Goal: Task Accomplishment & Management: Use online tool/utility

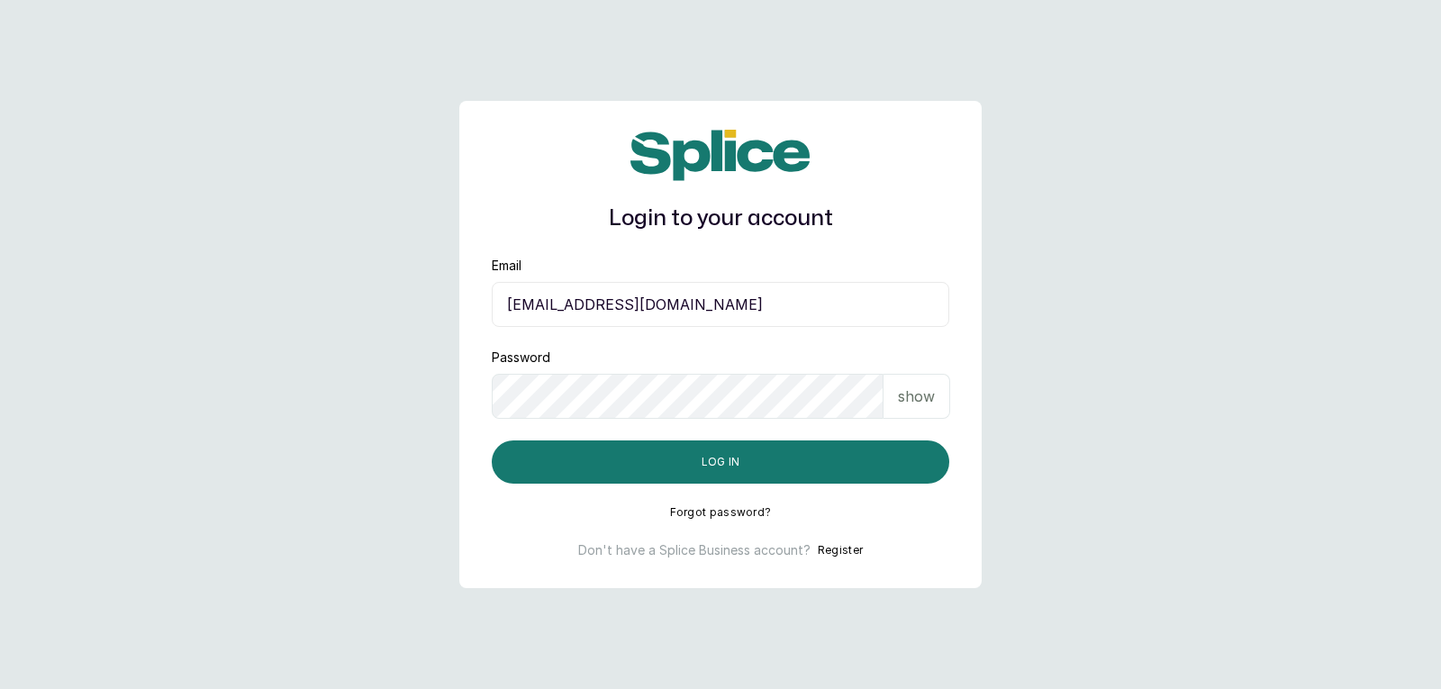
click at [926, 400] on p "show" at bounding box center [916, 396] width 37 height 22
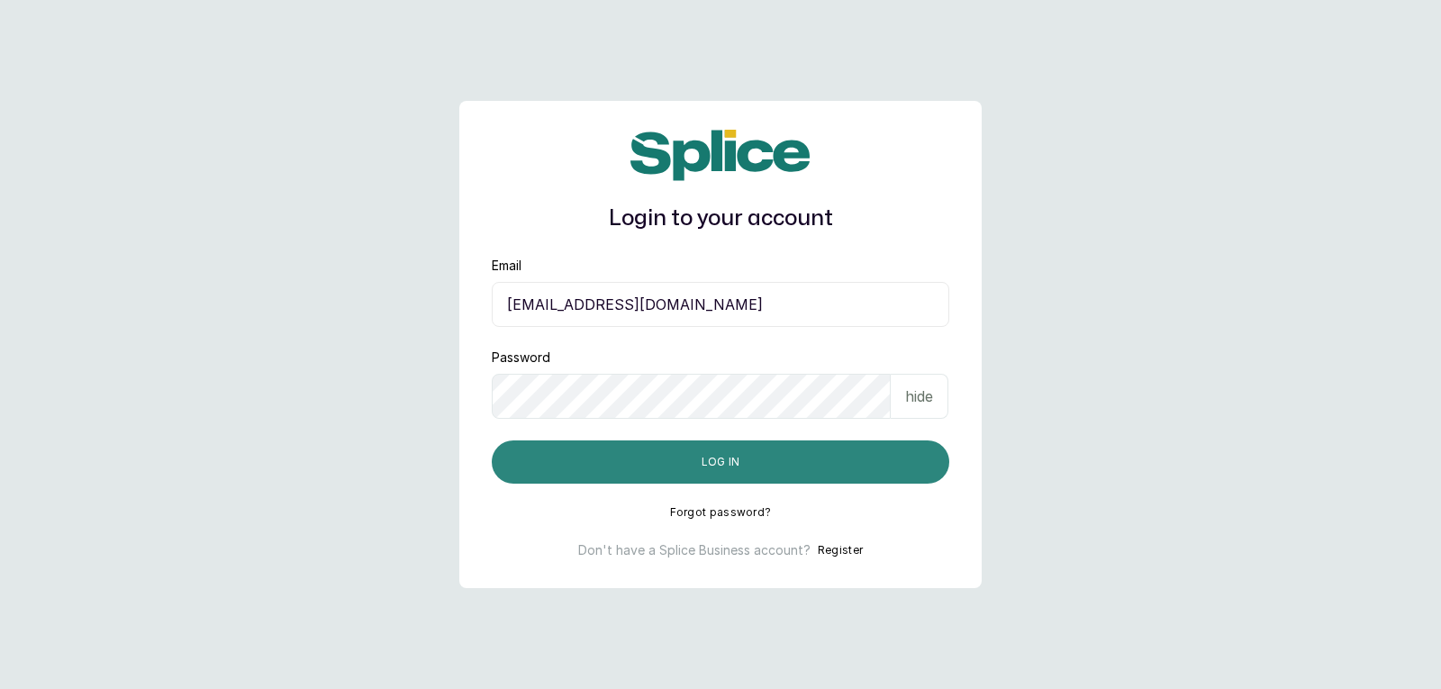
click at [891, 471] on button "Log in" at bounding box center [720, 461] width 457 height 43
click at [903, 457] on button "Log in" at bounding box center [720, 461] width 457 height 43
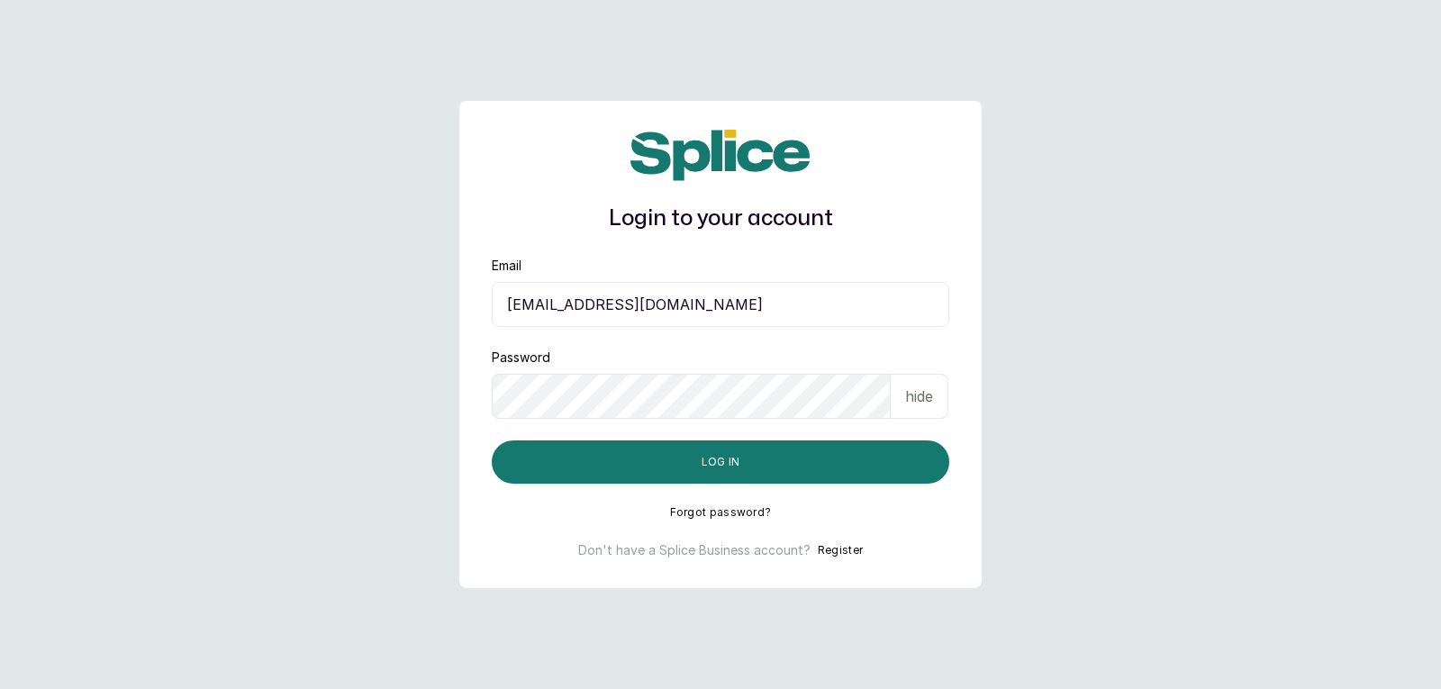
click at [914, 398] on p "hide" at bounding box center [919, 396] width 28 height 22
click at [908, 411] on div "show" at bounding box center [916, 396] width 67 height 45
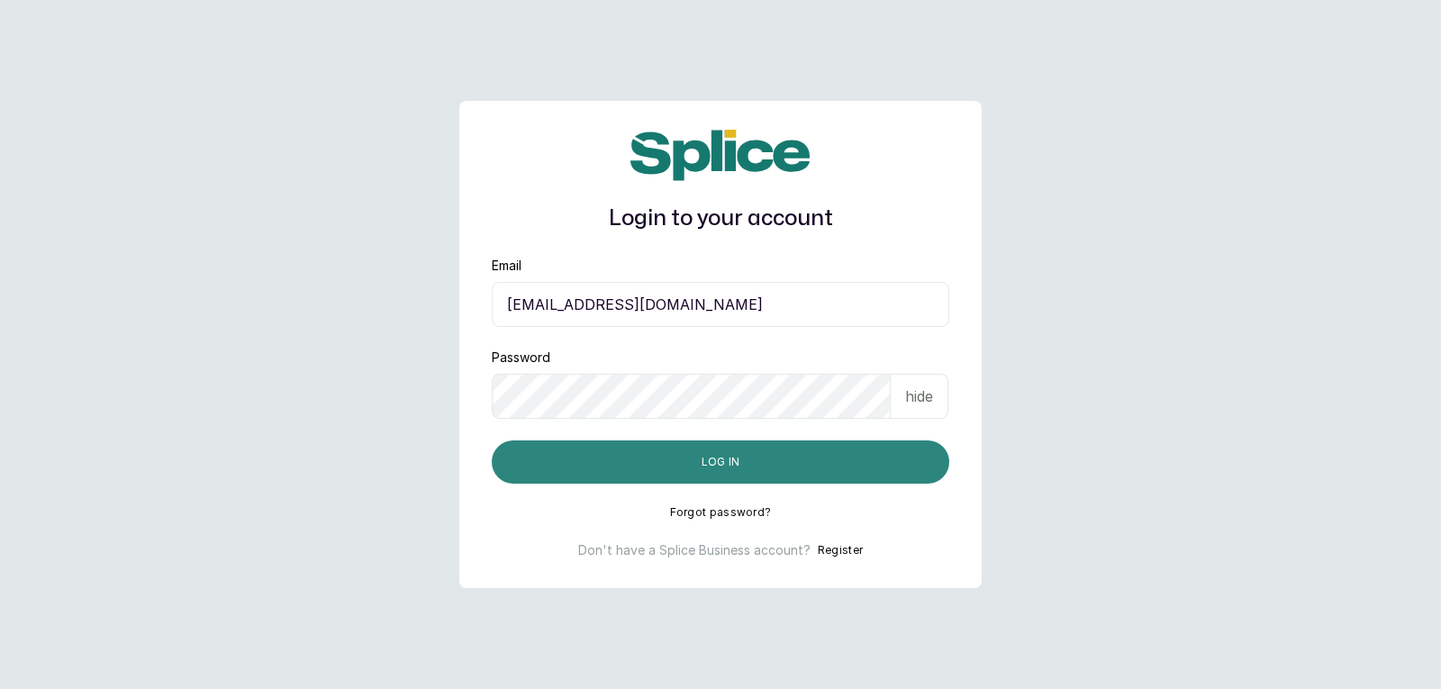
click at [889, 461] on button "Log in" at bounding box center [720, 461] width 457 height 43
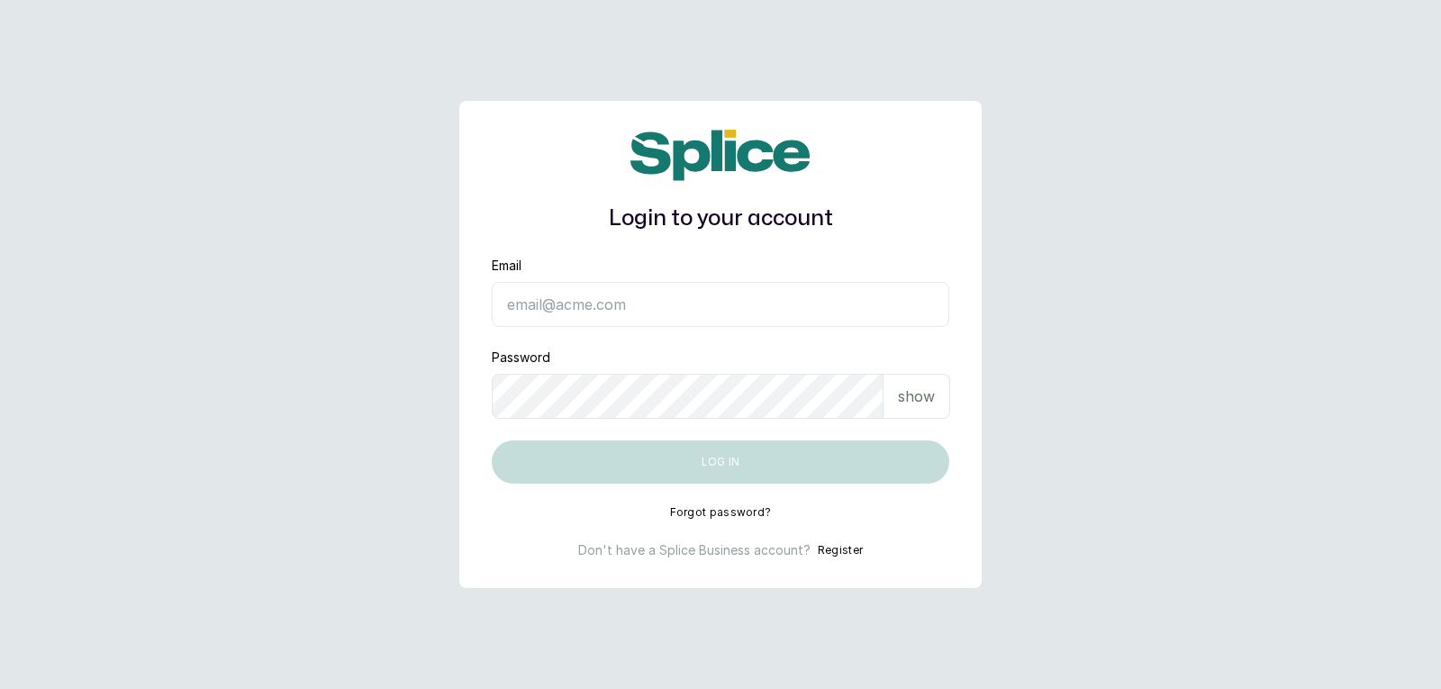
type input "[EMAIL_ADDRESS][DOMAIN_NAME]"
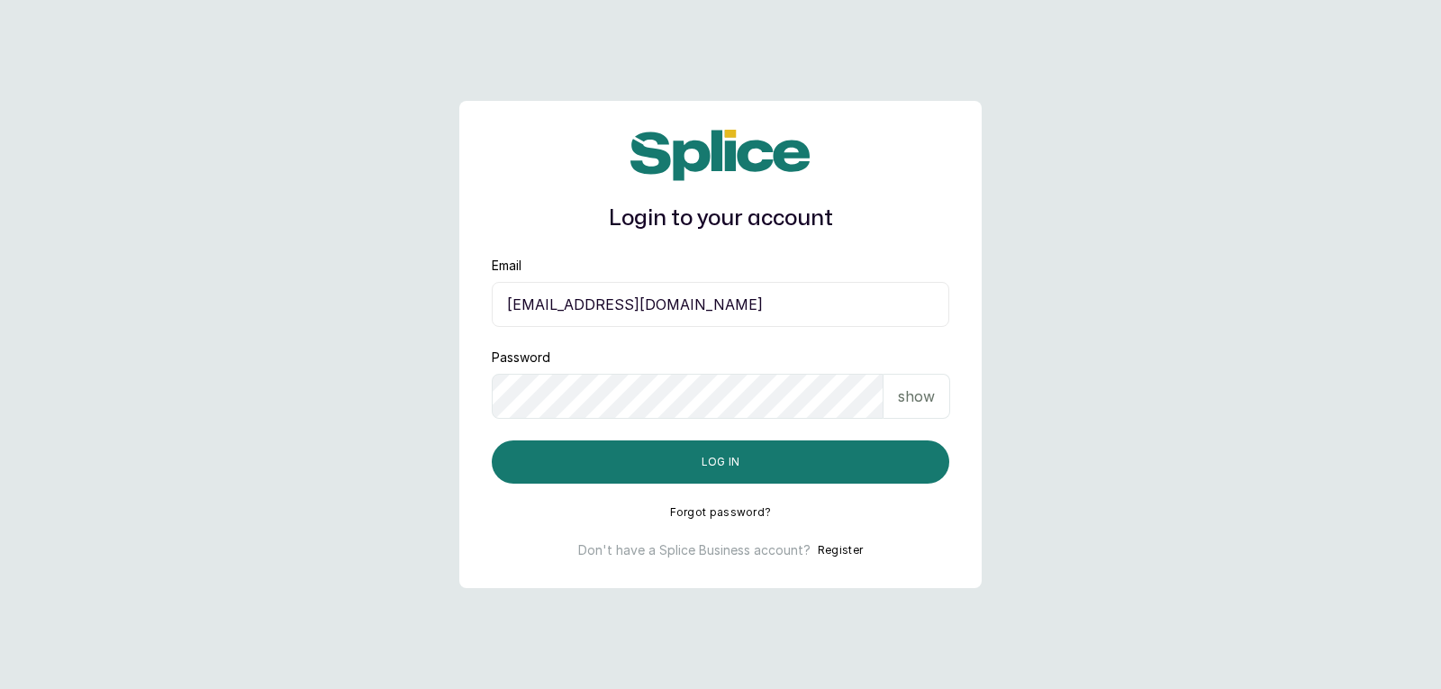
click at [922, 405] on p "show" at bounding box center [916, 396] width 37 height 22
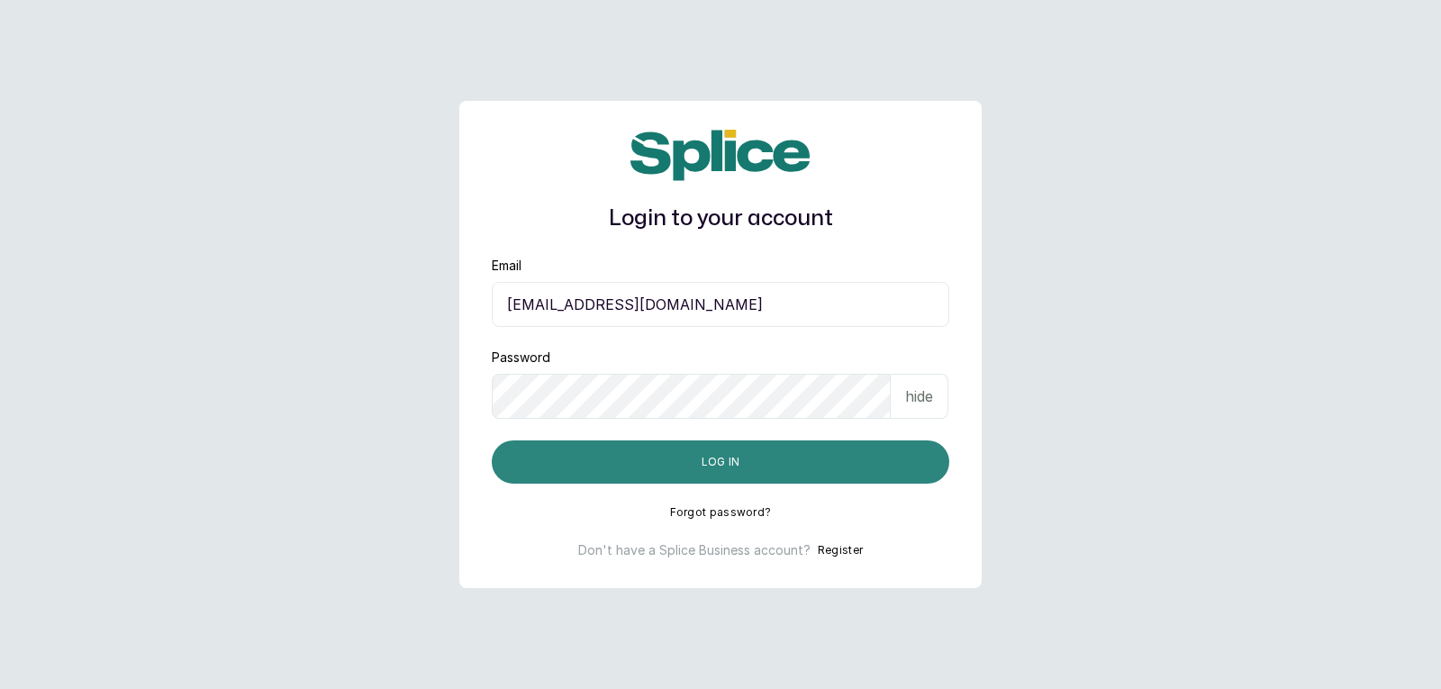
click at [876, 473] on button "Log in" at bounding box center [720, 461] width 457 height 43
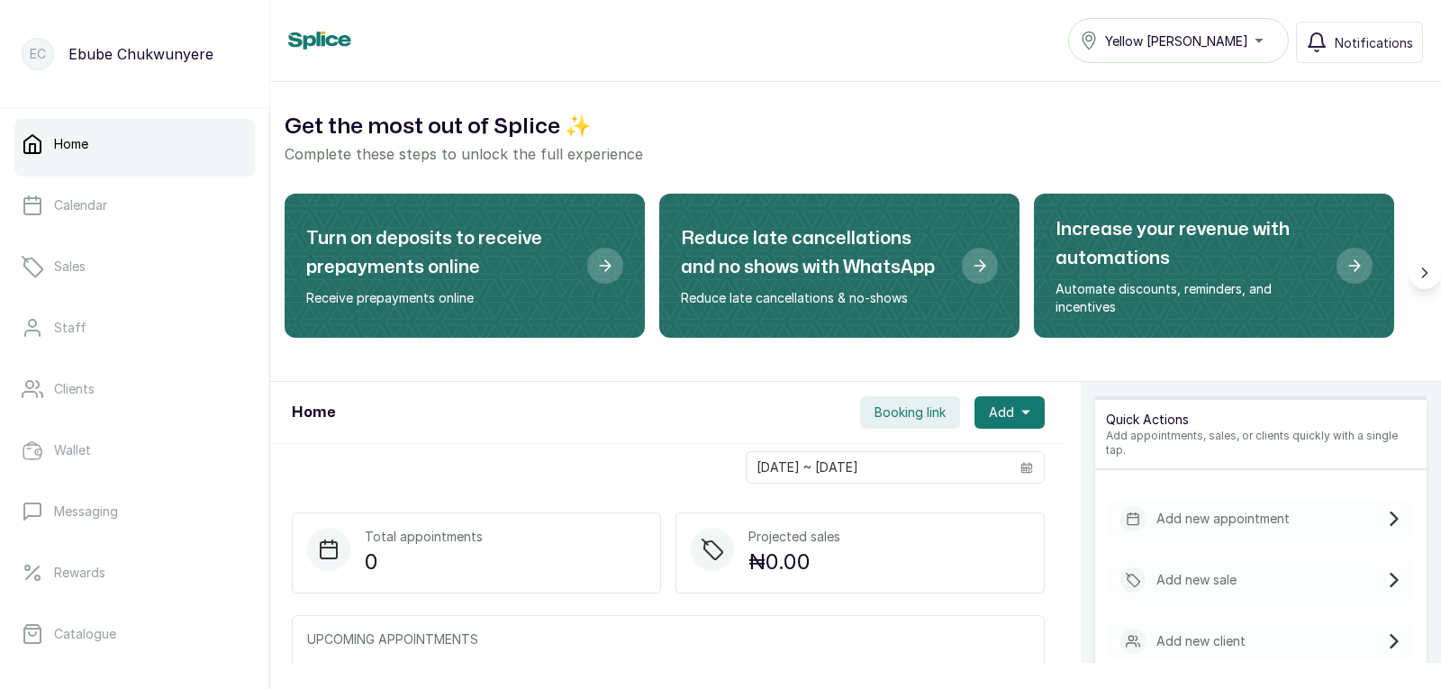
click at [1189, 571] on p "Add new sale" at bounding box center [1196, 580] width 80 height 18
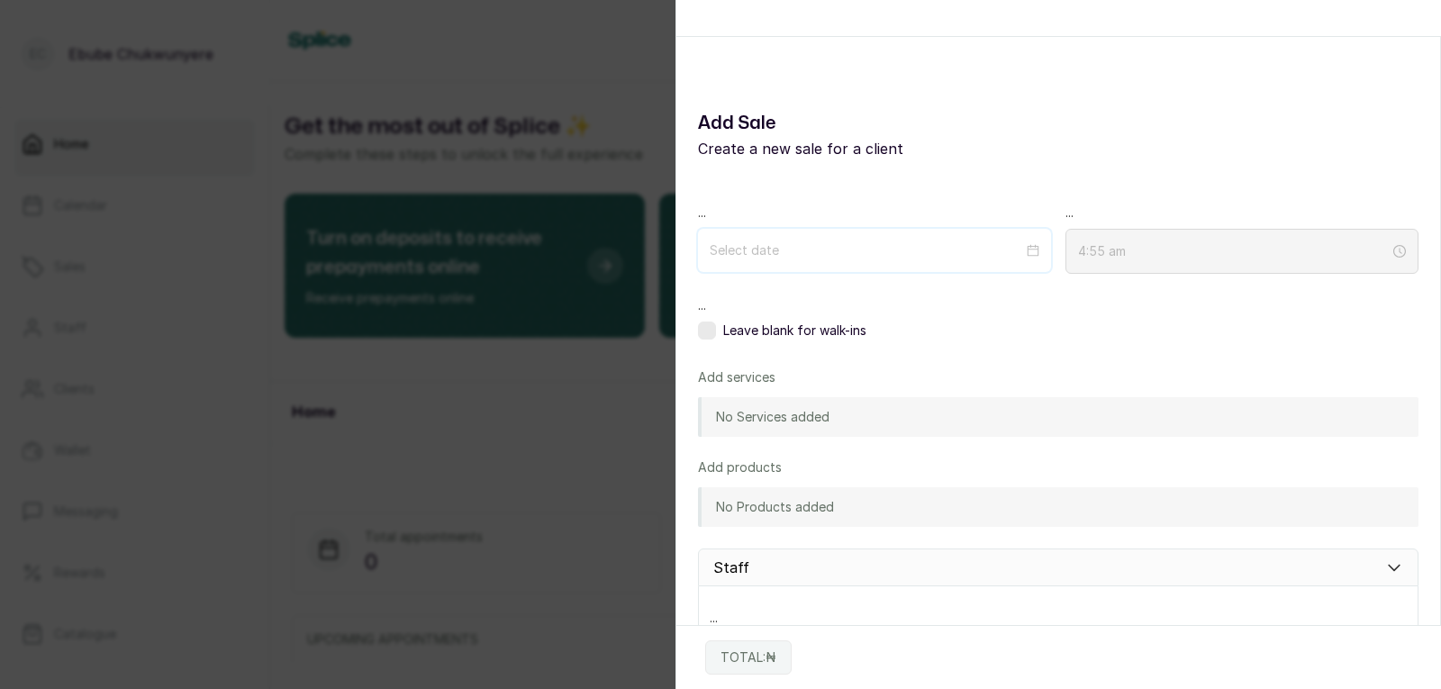
click at [895, 255] on input at bounding box center [866, 250] width 313 height 20
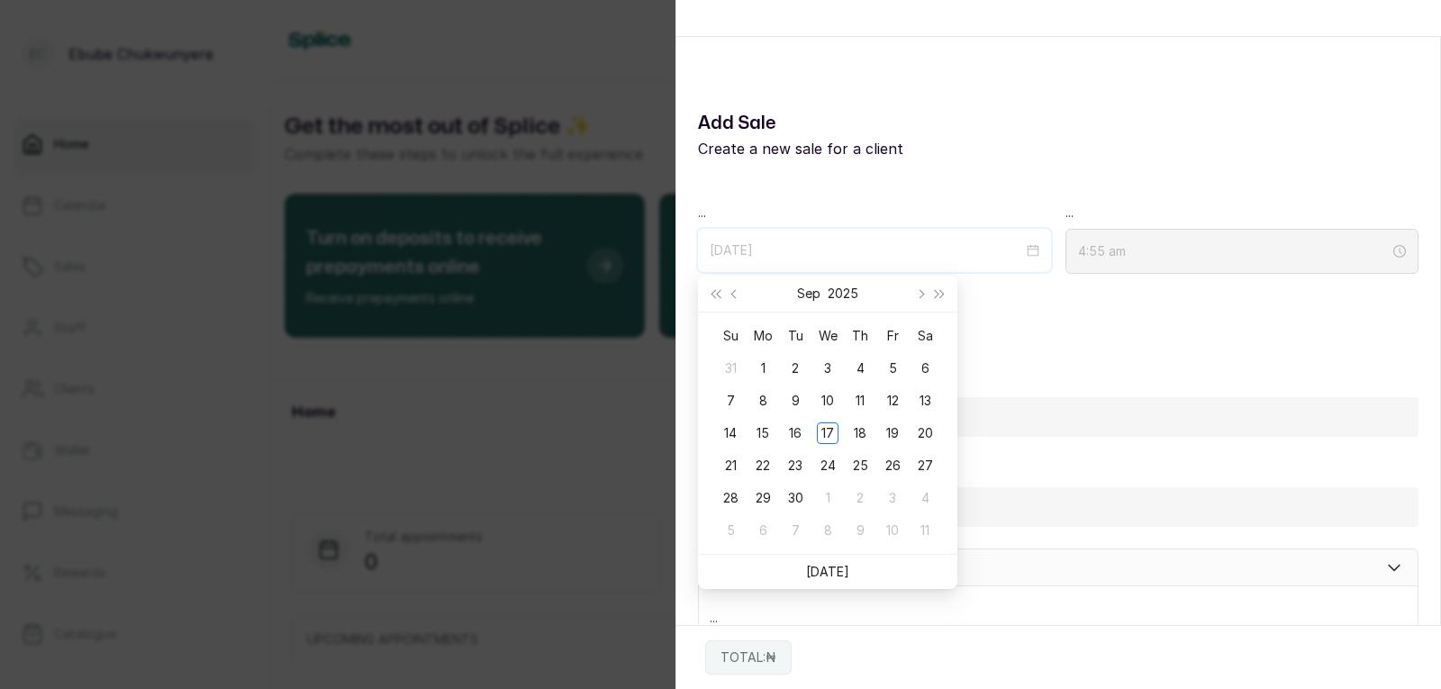
type input "2025/09/21"
type input "2025/08/31"
type input "2025/09/28"
type input "2025/09/07"
type input "2025/09/01"
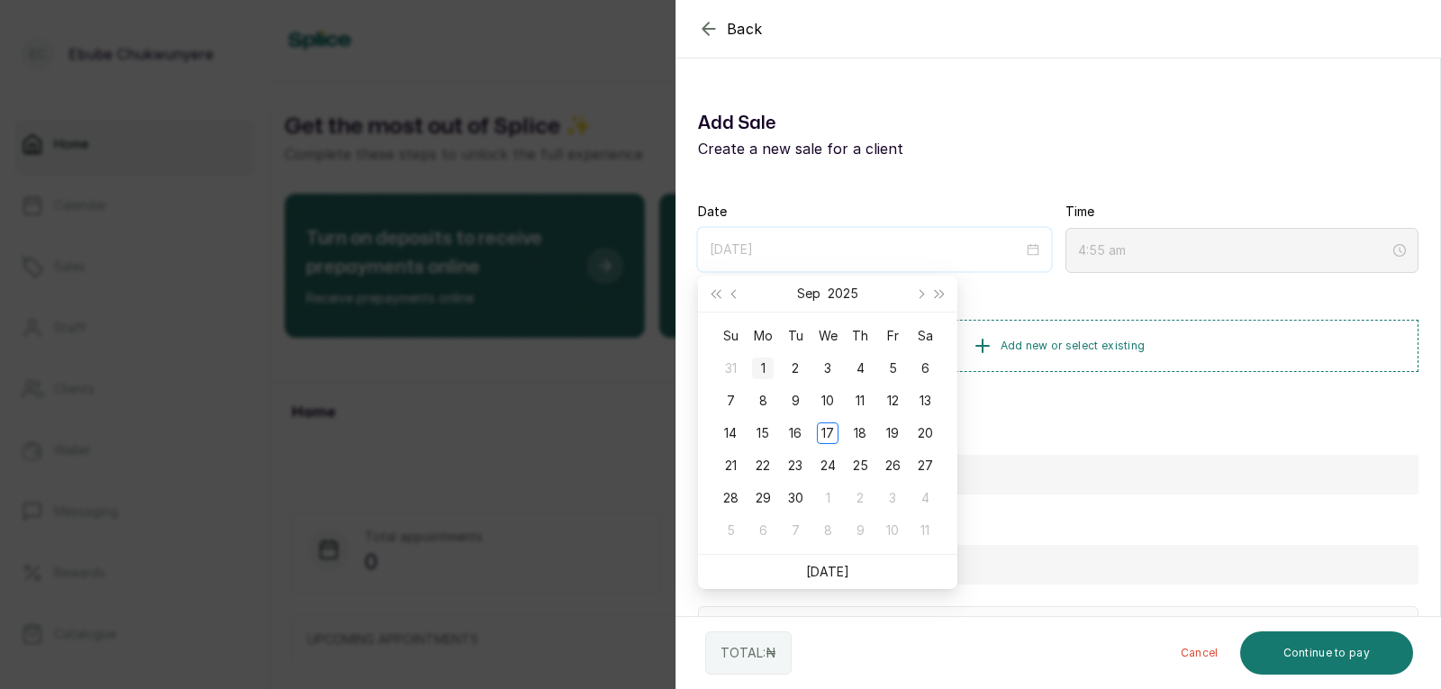
type input "4:56 am"
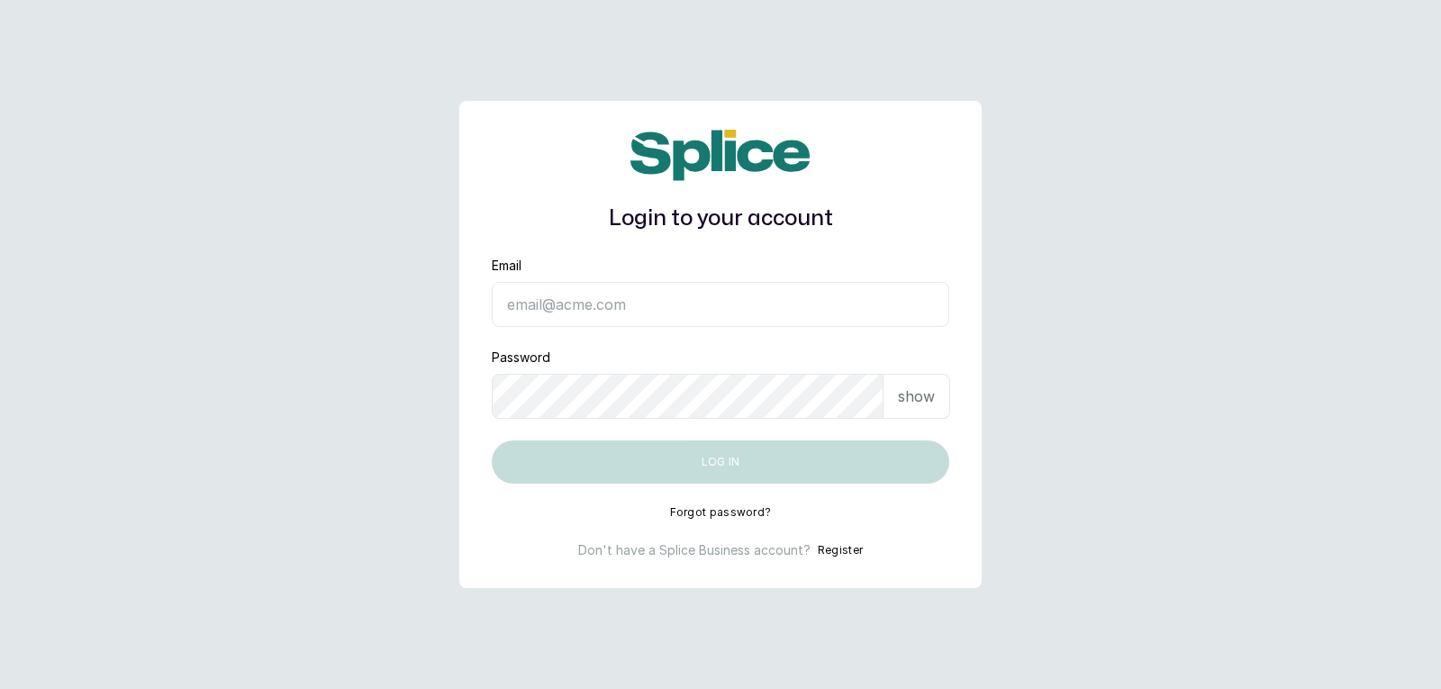
type input "[EMAIL_ADDRESS][DOMAIN_NAME]"
click at [910, 403] on p "show" at bounding box center [916, 396] width 37 height 22
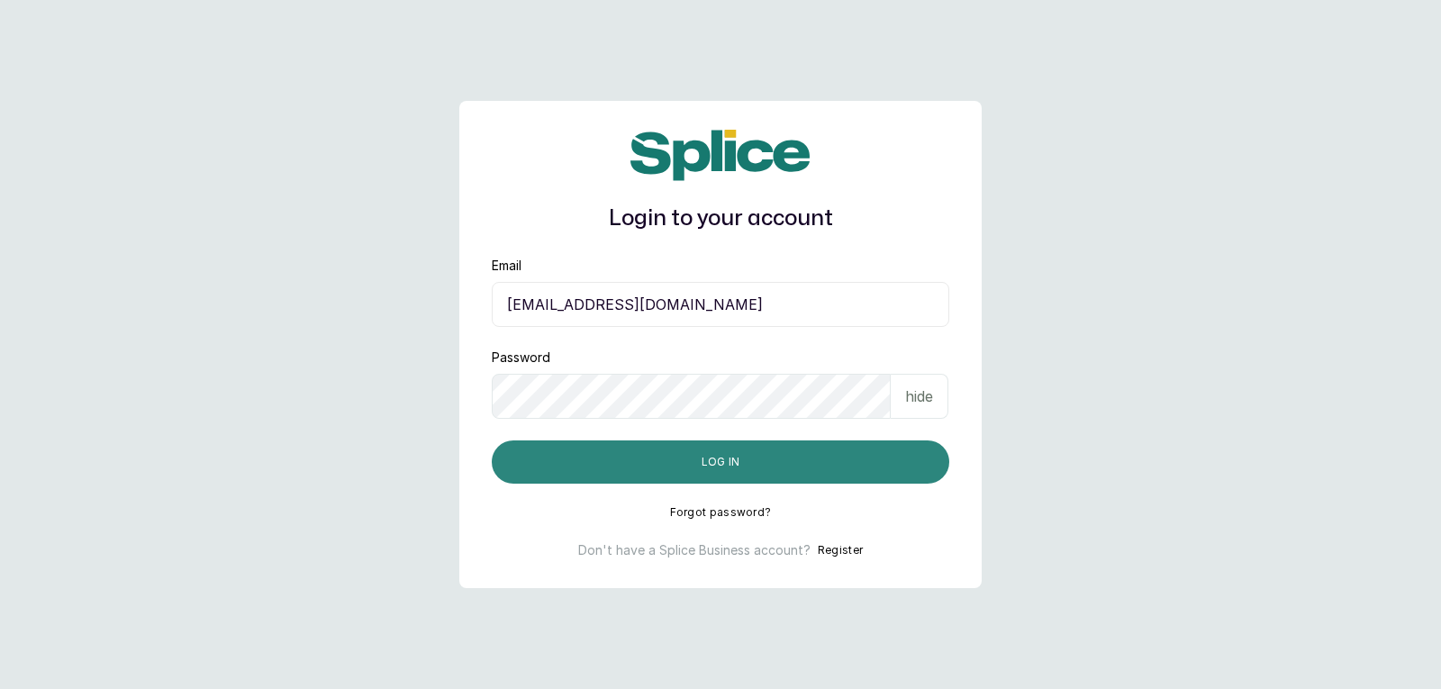
click at [855, 458] on button "Log in" at bounding box center [720, 461] width 457 height 43
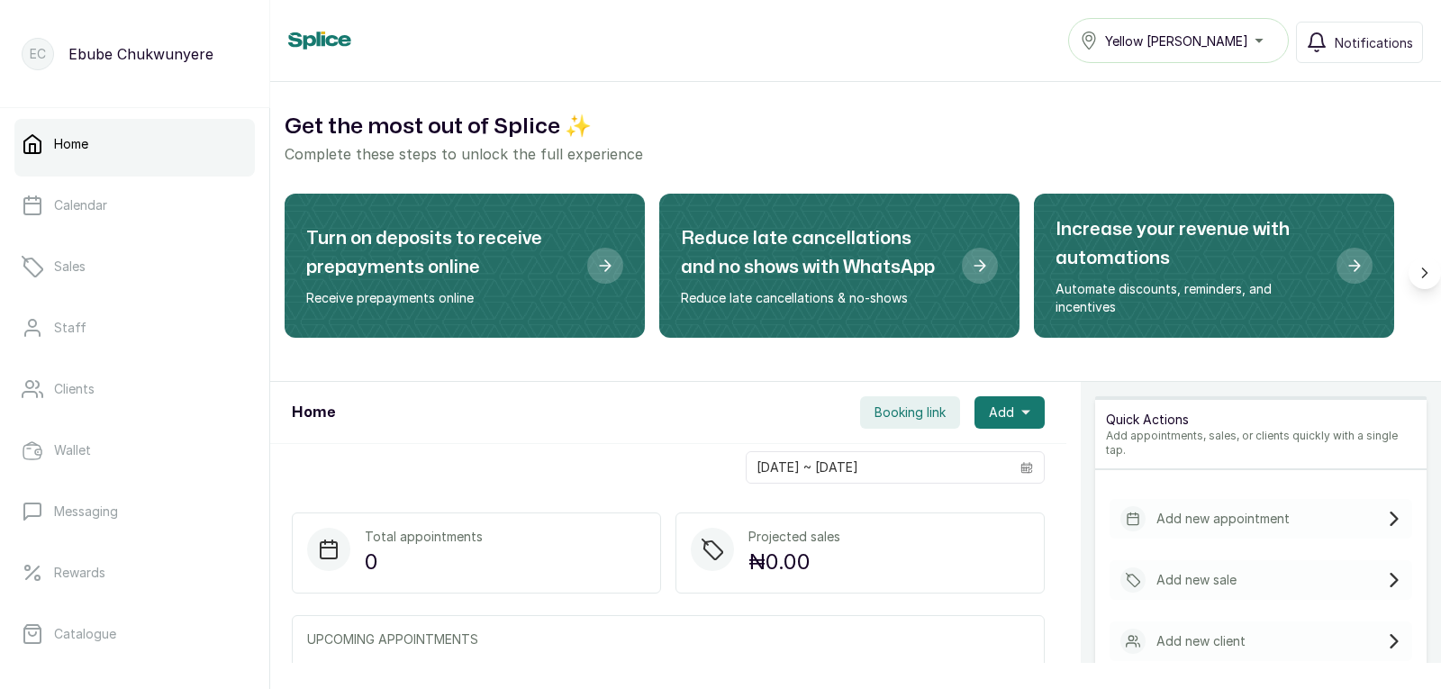
click at [1216, 571] on p "Add new sale" at bounding box center [1196, 580] width 80 height 18
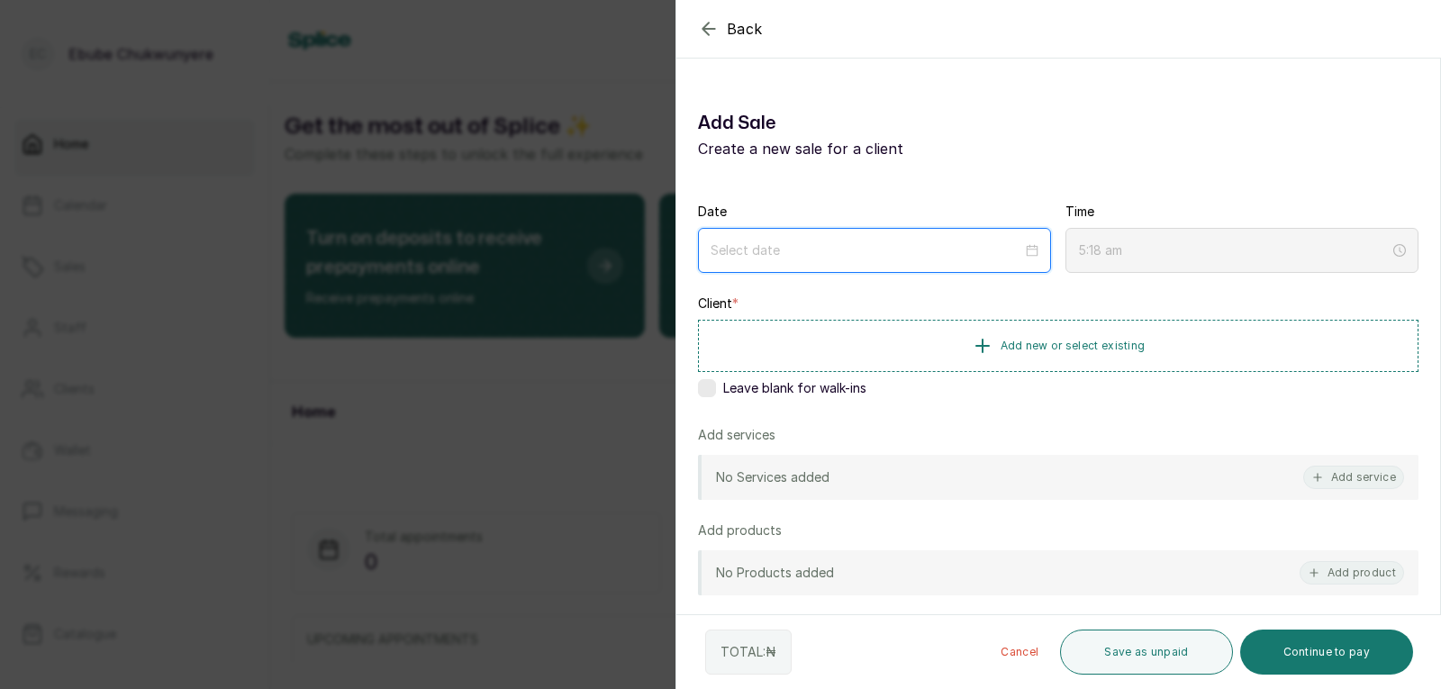
click at [786, 255] on input at bounding box center [866, 250] width 312 height 20
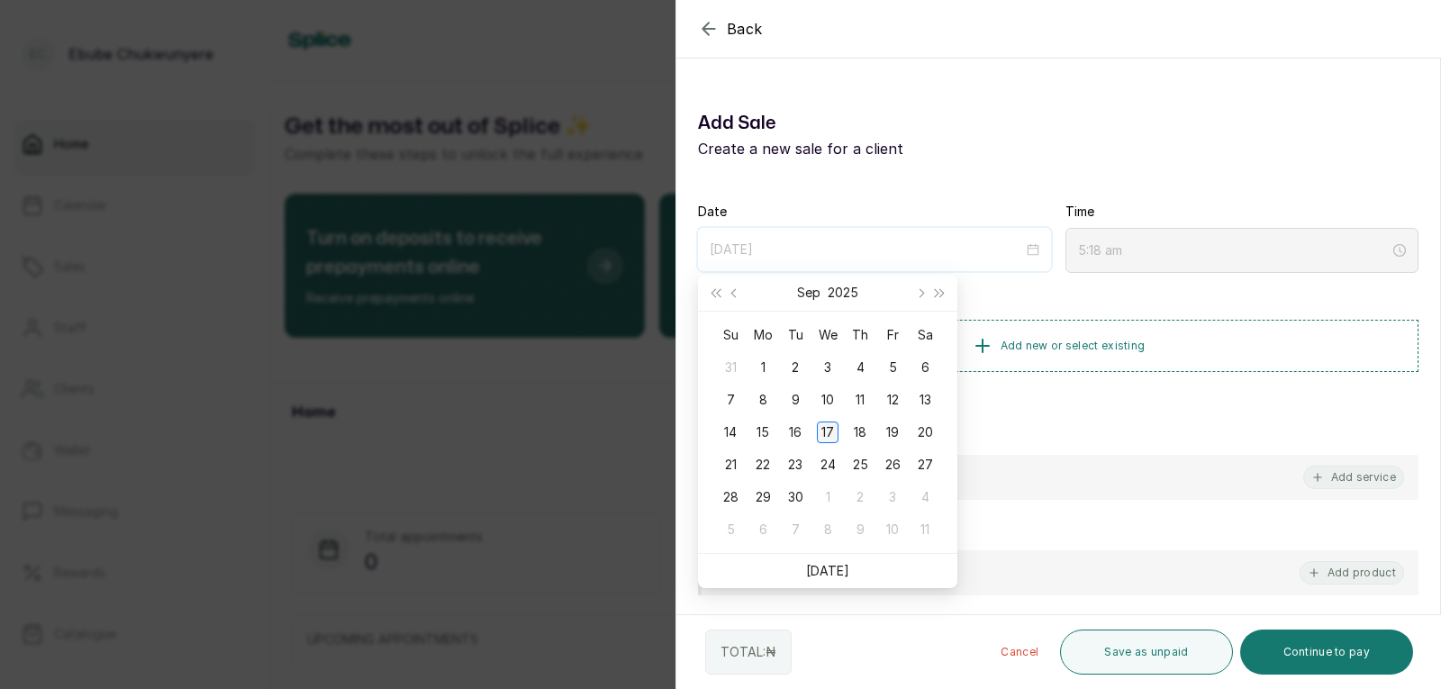
type input "[DATE]"
click at [824, 436] on div "17" at bounding box center [828, 432] width 22 height 22
type input "5:24 am"
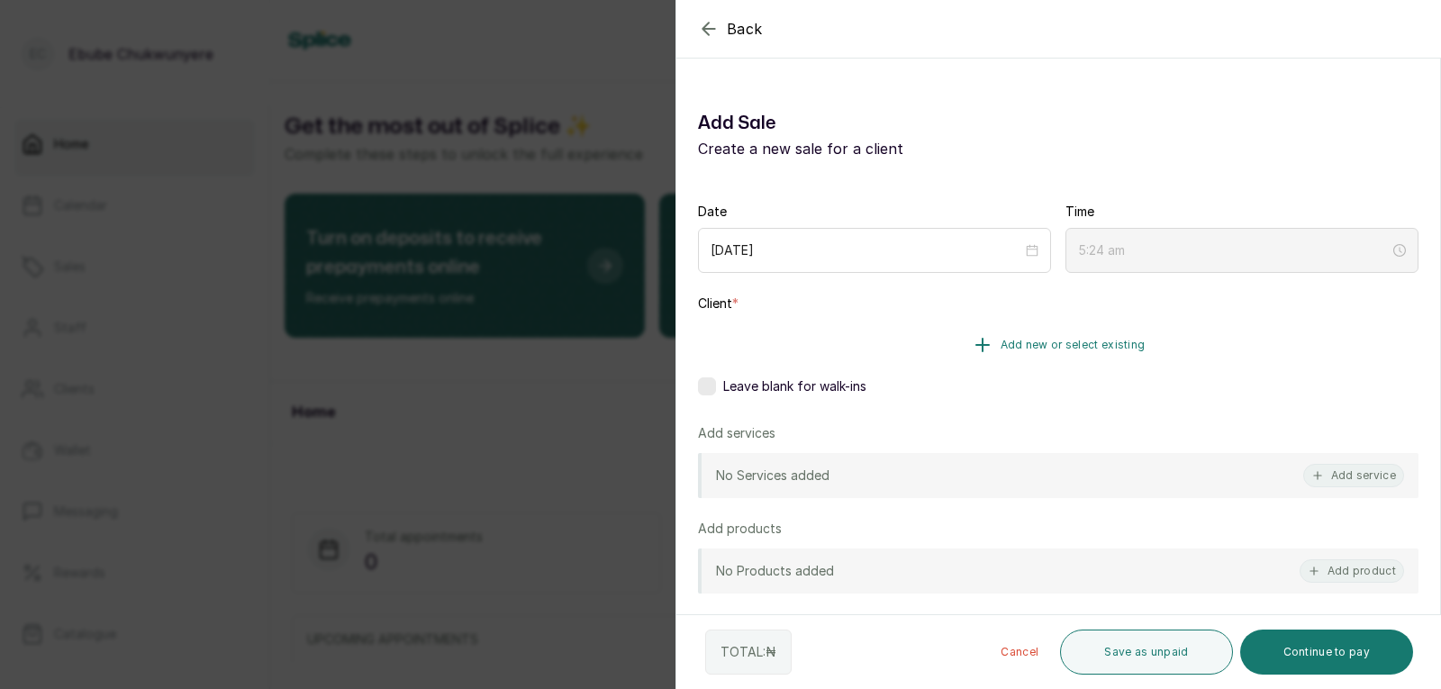
click at [1093, 354] on button "Add new or select existing" at bounding box center [1058, 345] width 720 height 50
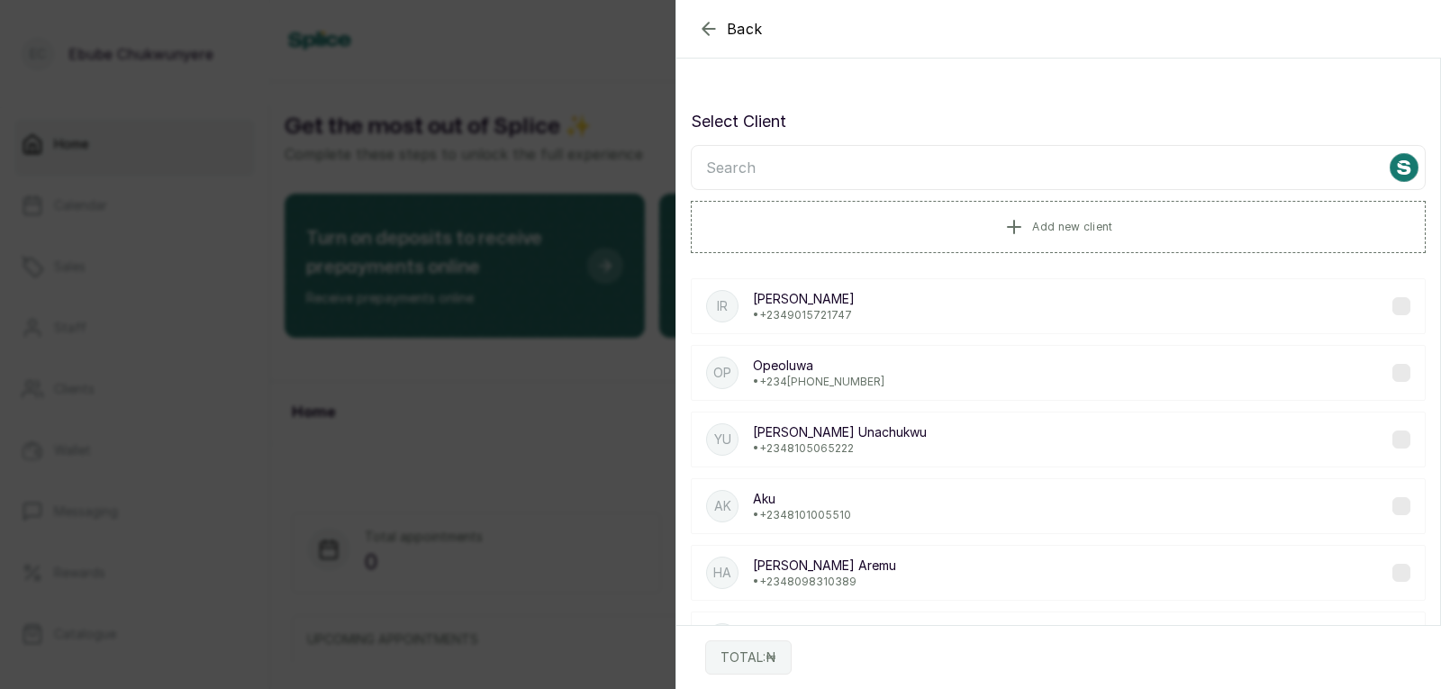
click at [892, 169] on input "text" at bounding box center [1058, 167] width 735 height 45
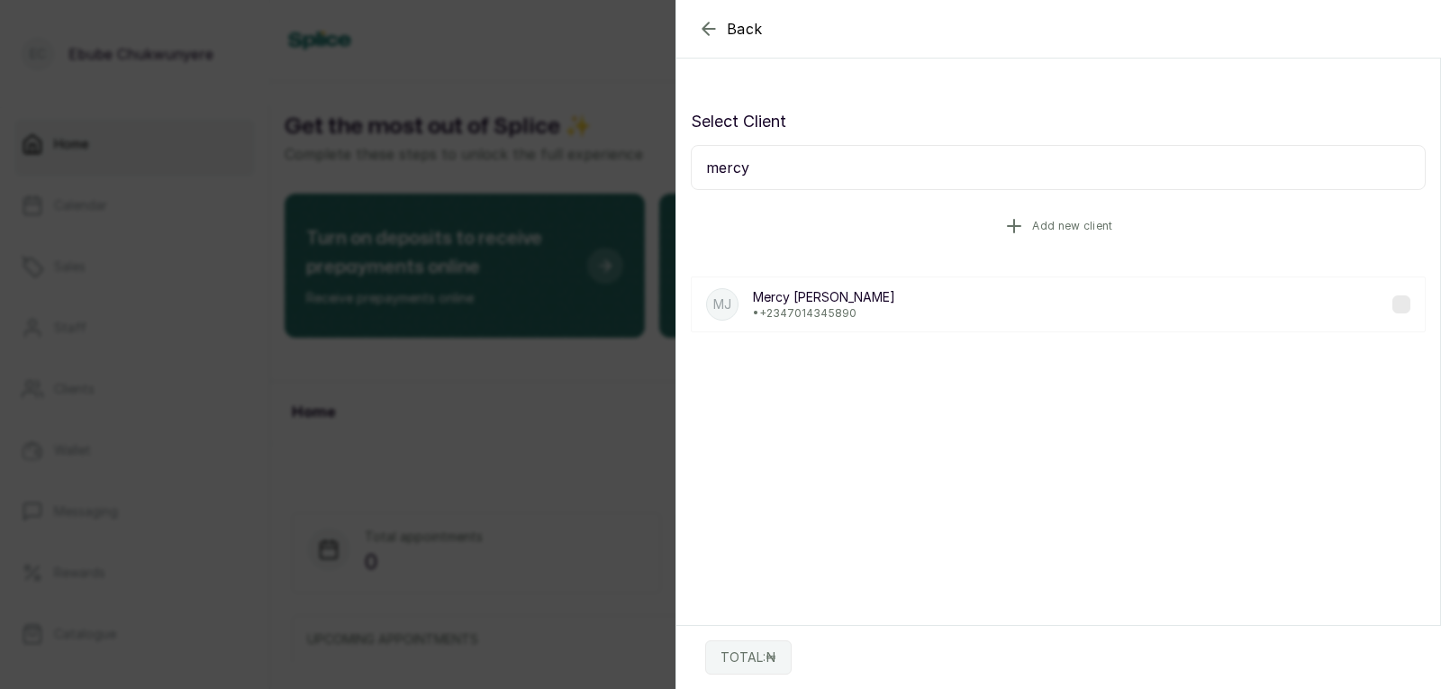
type input "mercy"
click at [1091, 242] on button "Add new client" at bounding box center [1058, 226] width 735 height 50
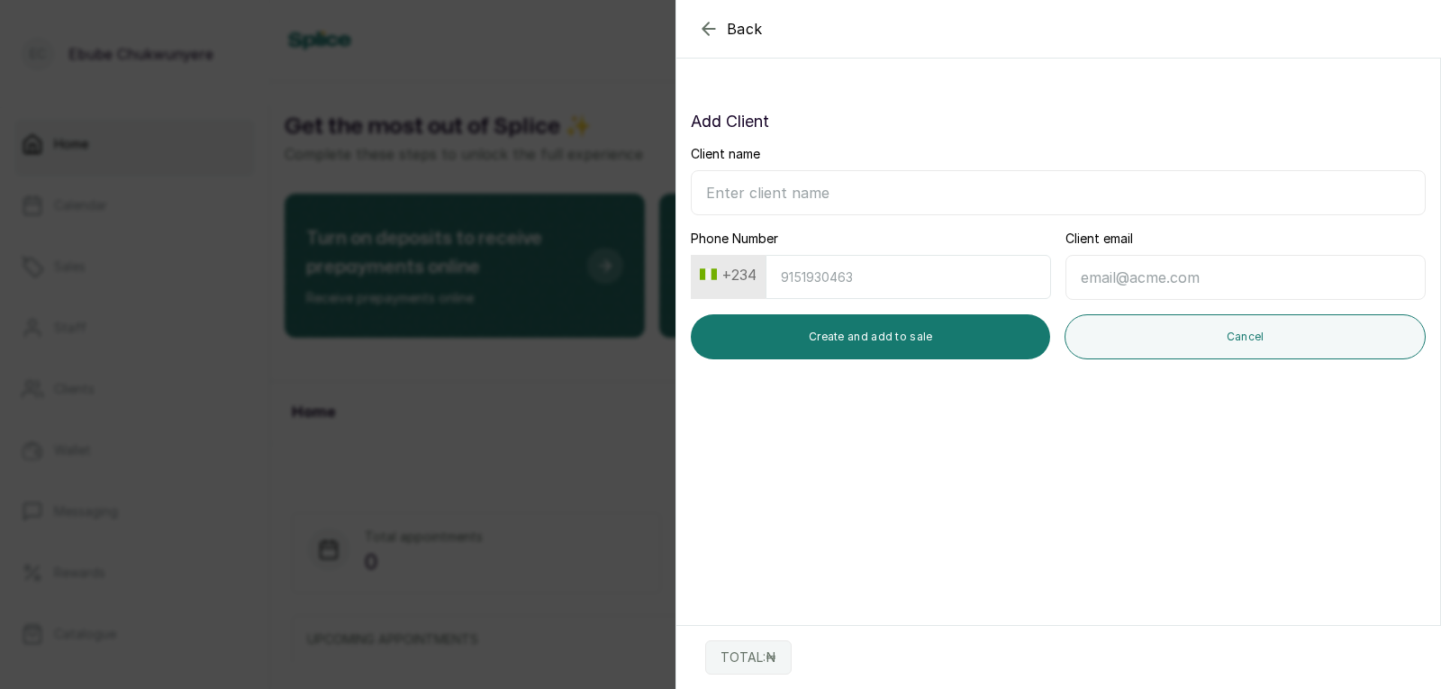
click at [892, 186] on input "Client name" at bounding box center [1058, 192] width 735 height 45
type input "Mercy"
click at [850, 282] on input "Phone Number" at bounding box center [907, 277] width 285 height 44
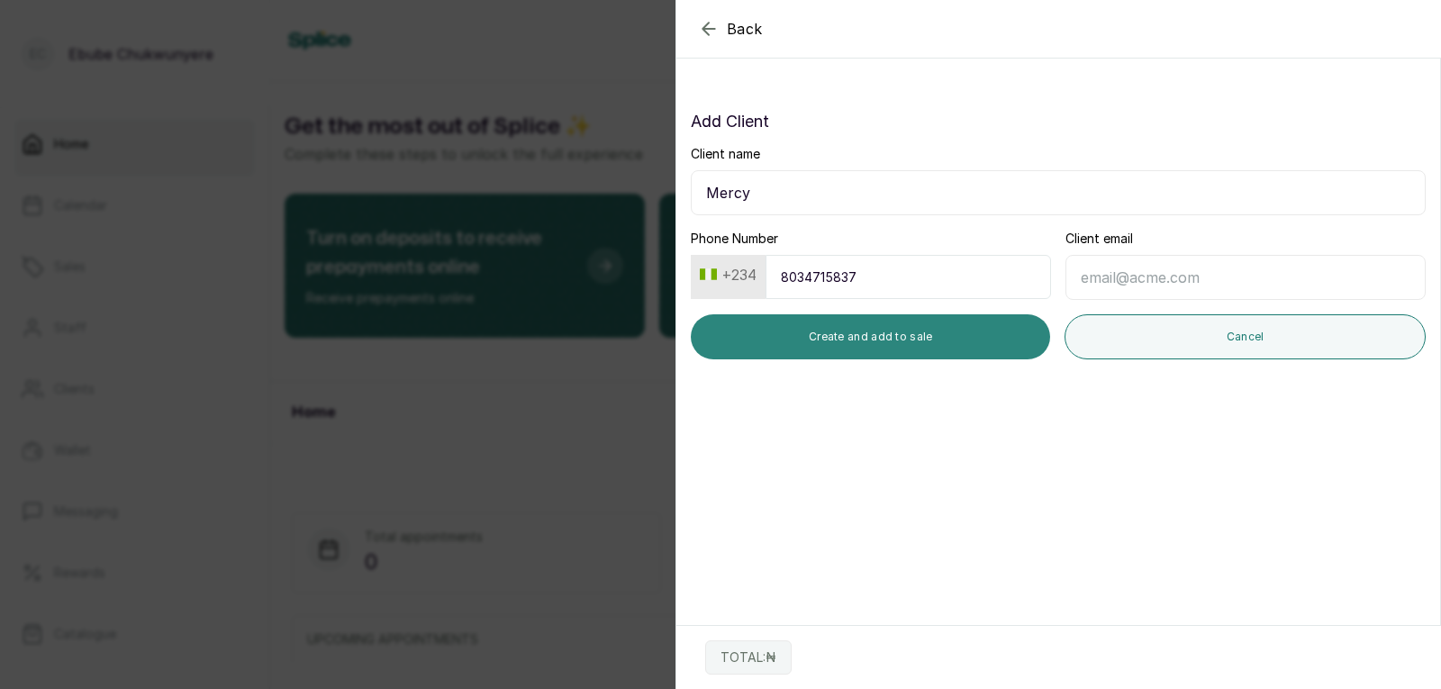
type input "8034715837"
click at [887, 332] on button "Create and add to sale" at bounding box center [870, 336] width 359 height 45
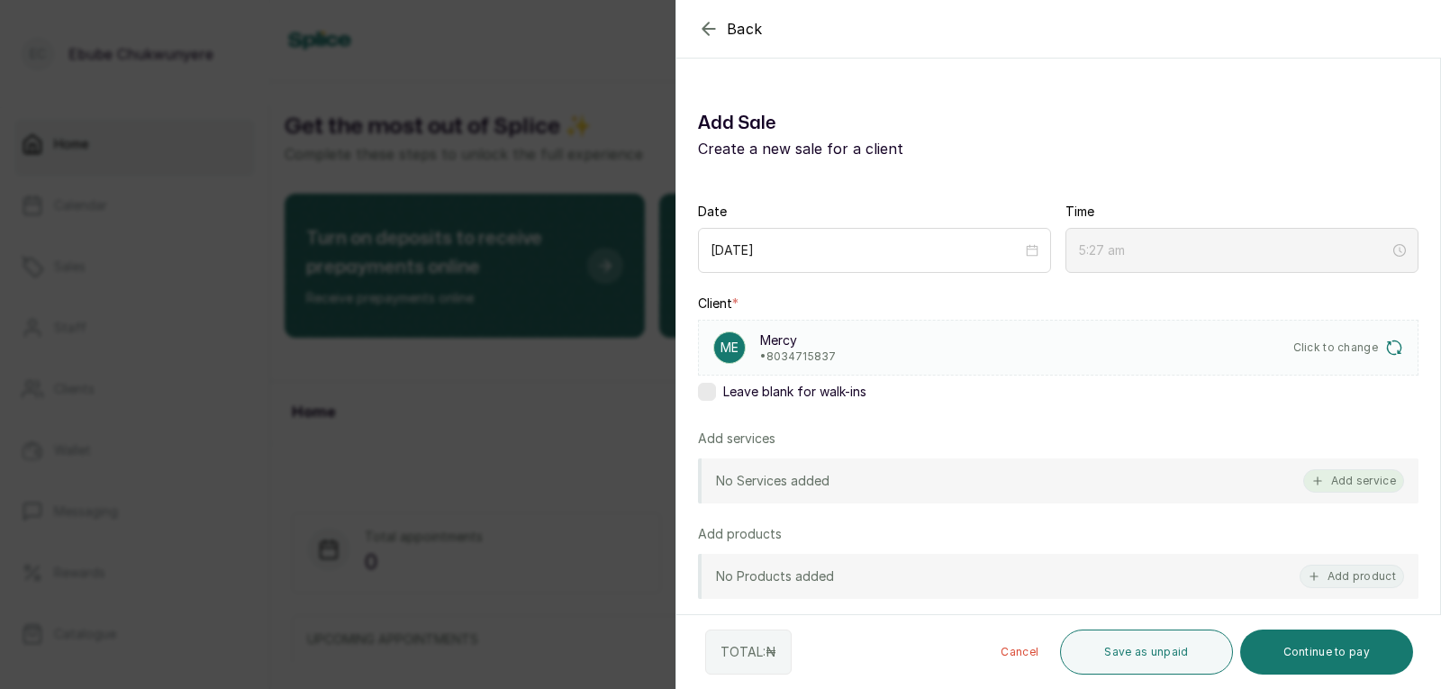
click at [1365, 478] on button "Add service" at bounding box center [1353, 480] width 101 height 23
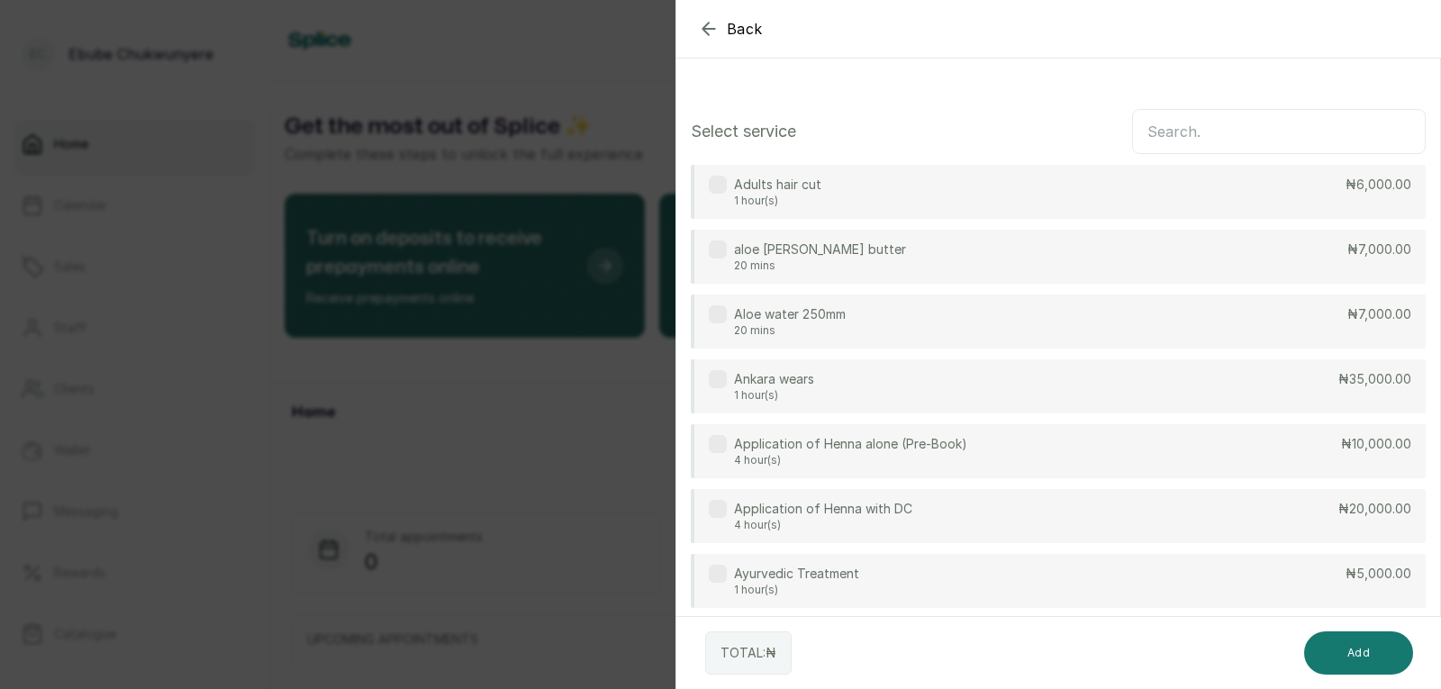
click at [1228, 141] on input "text" at bounding box center [1279, 131] width 294 height 45
type input "h"
type input "l"
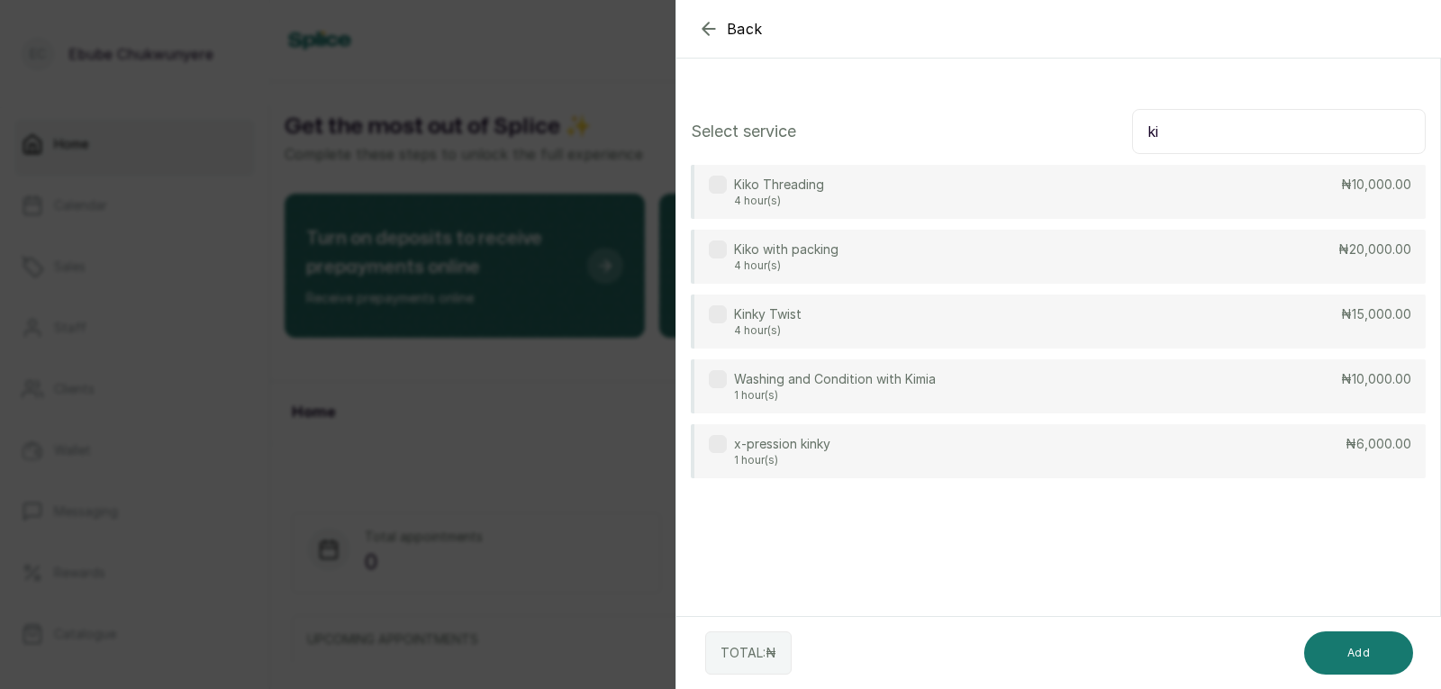
type input "ki"
click at [988, 314] on div "Kinky Twist 4 hour(s) ₦15,000.00" at bounding box center [1058, 321] width 735 height 54
click at [1385, 646] on button "Add" at bounding box center [1358, 652] width 109 height 43
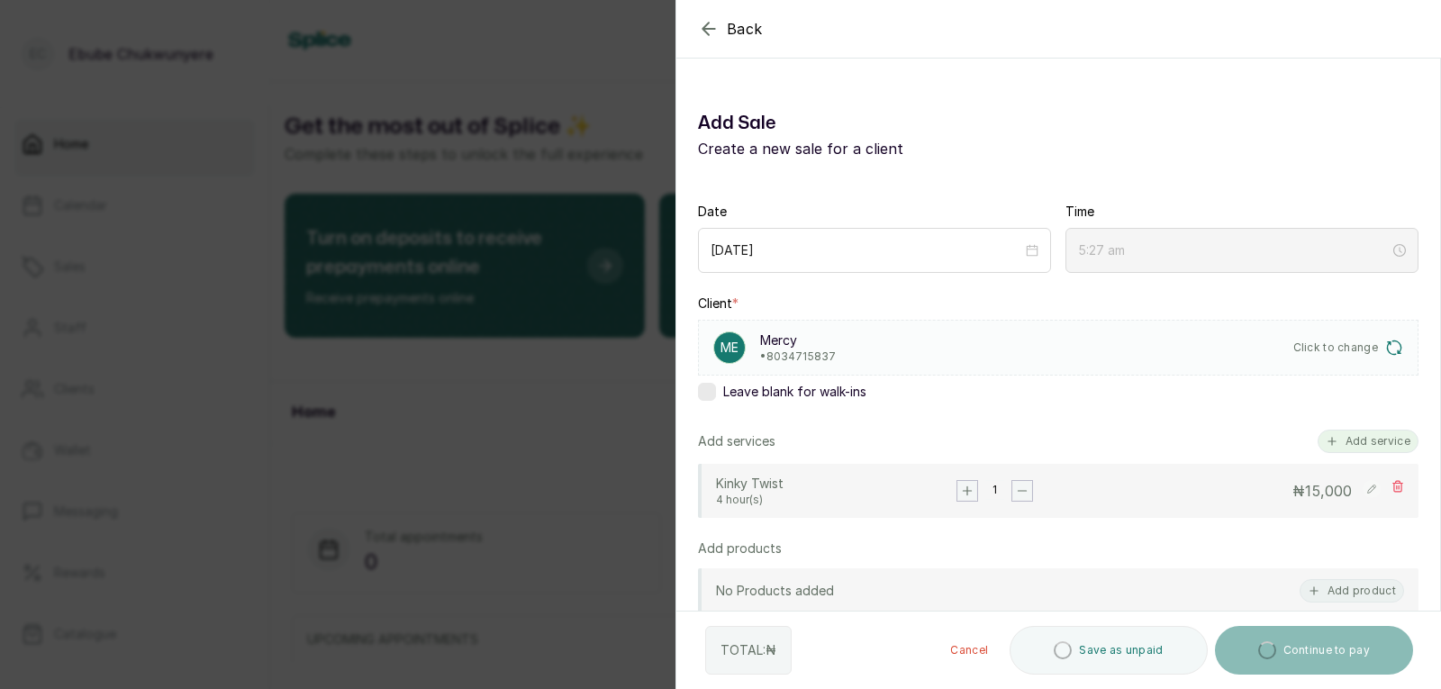
click at [1341, 448] on button "Add service" at bounding box center [1367, 440] width 101 height 23
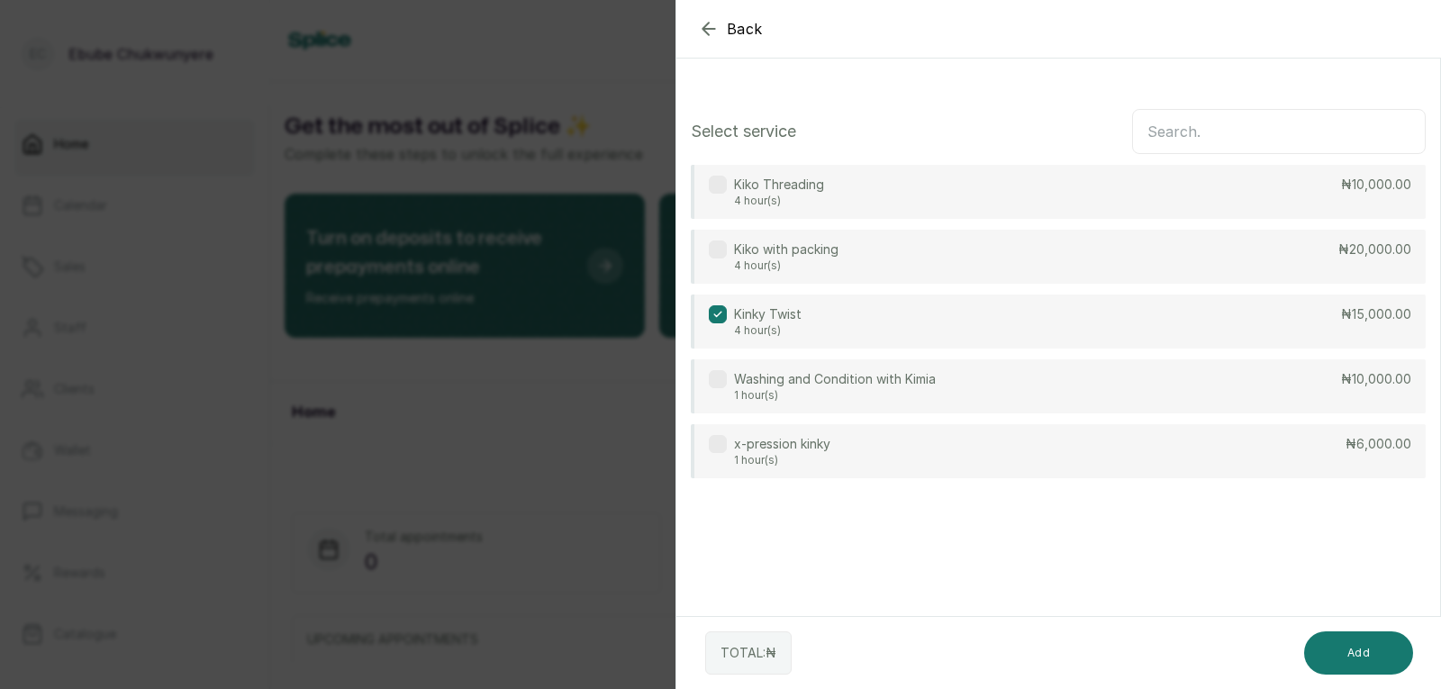
click at [1258, 132] on input "text" at bounding box center [1279, 131] width 294 height 45
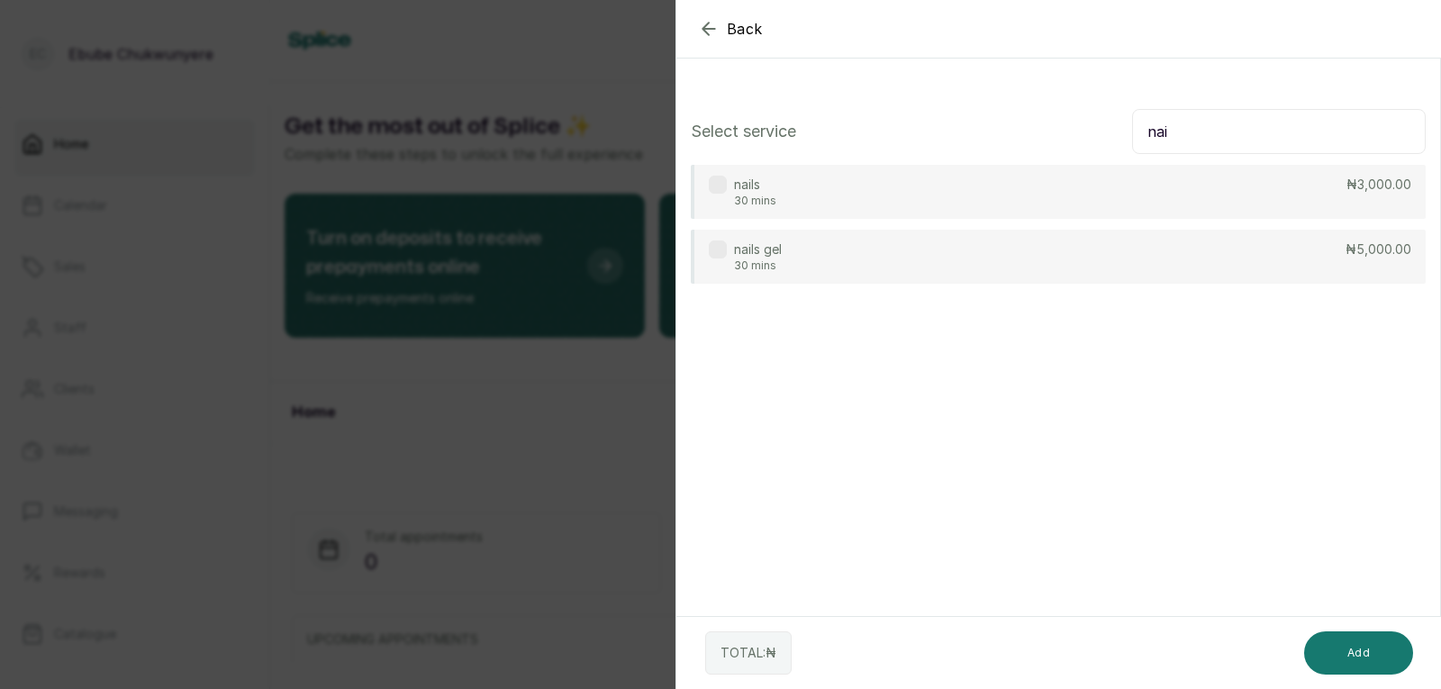
type input "nai"
click at [968, 257] on div "nails gel 30 mins ₦5,000.00" at bounding box center [1058, 257] width 735 height 54
click at [1371, 647] on button "Add" at bounding box center [1358, 652] width 109 height 43
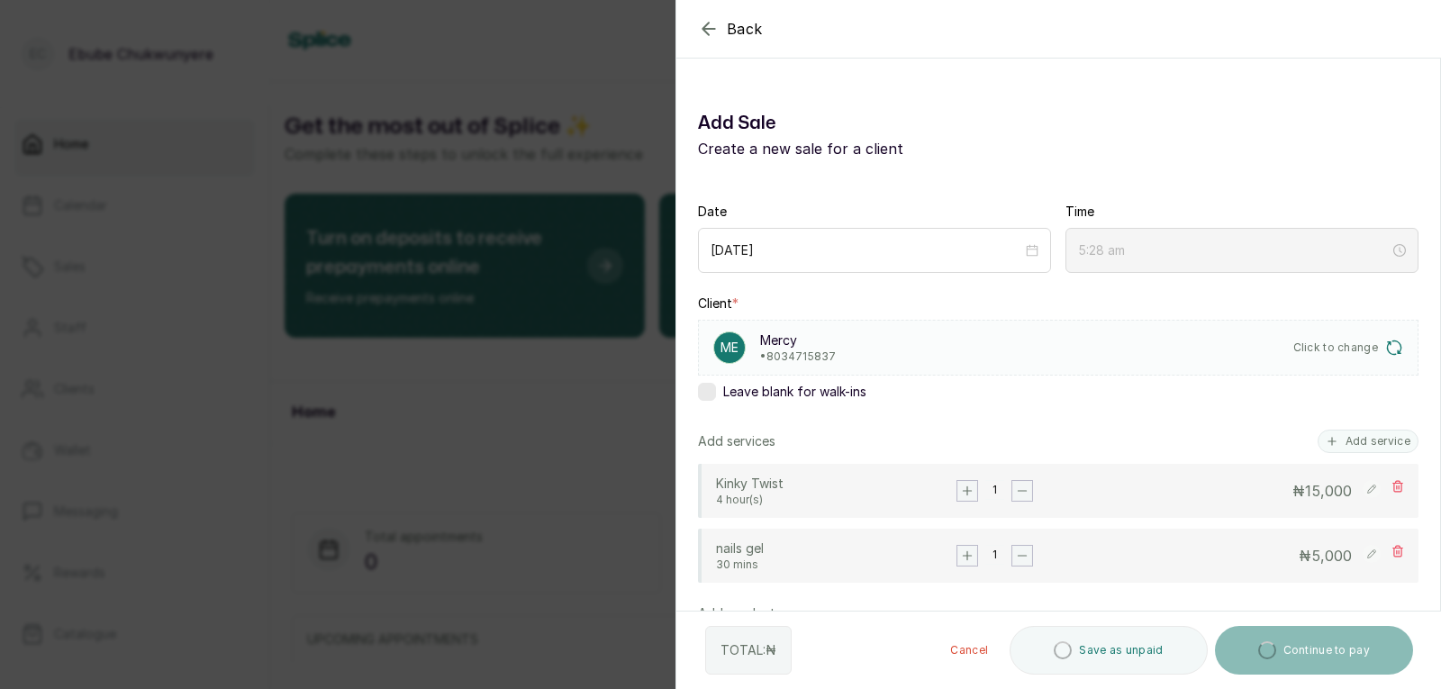
click at [1367, 489] on icon at bounding box center [1371, 488] width 8 height 8
click at [1282, 501] on input "15,000" at bounding box center [1276, 491] width 156 height 23
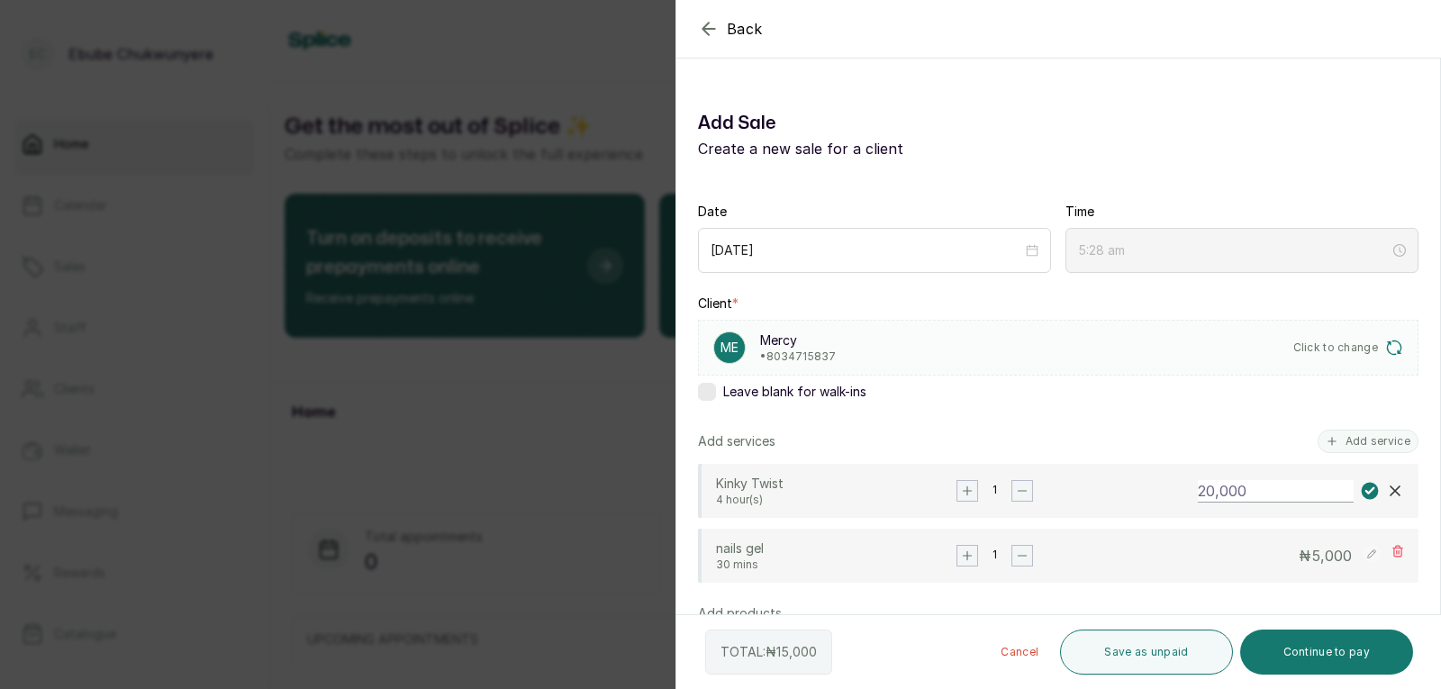
type input "20,000"
click at [1361, 494] on rect at bounding box center [1369, 491] width 17 height 17
click at [1362, 561] on rect at bounding box center [1371, 554] width 18 height 18
click at [1274, 547] on input "5,000" at bounding box center [1276, 556] width 156 height 23
click at [1275, 549] on input "5,000" at bounding box center [1276, 556] width 156 height 23
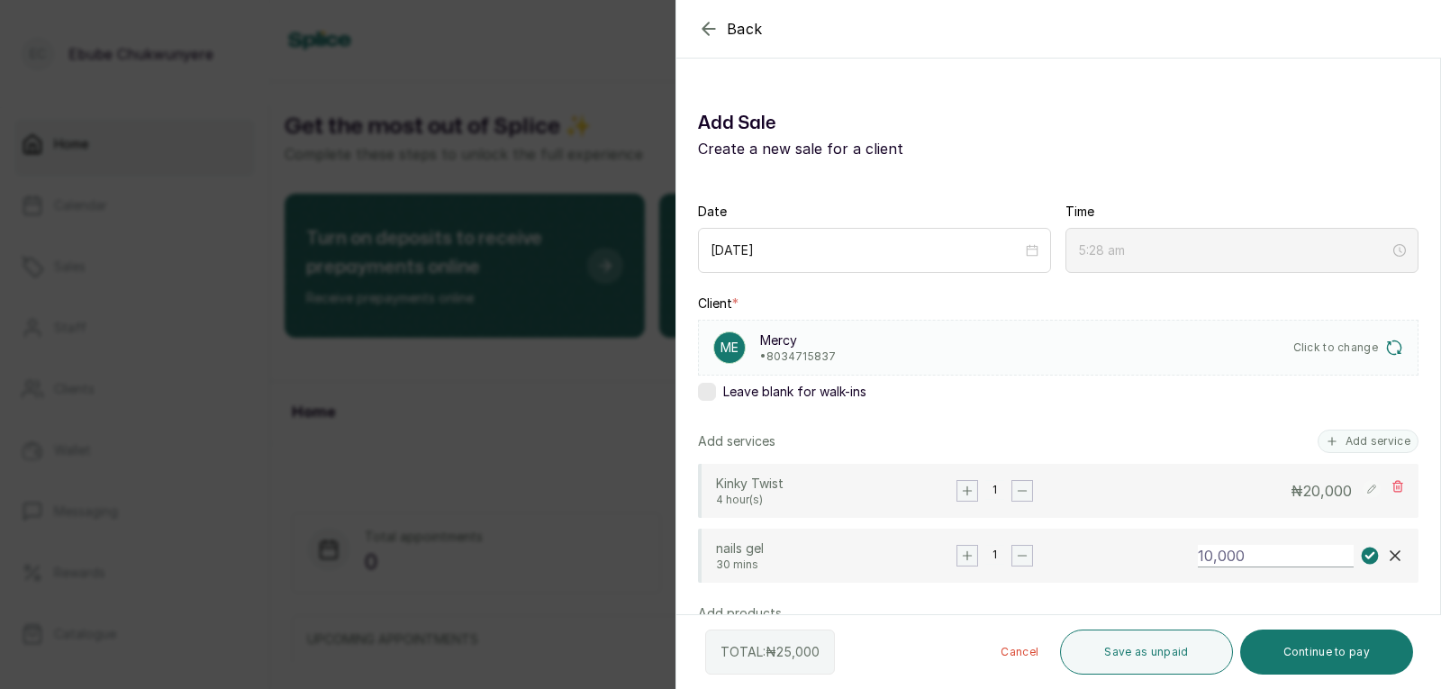
type input "10,000"
click at [1361, 555] on rect at bounding box center [1369, 555] width 17 height 17
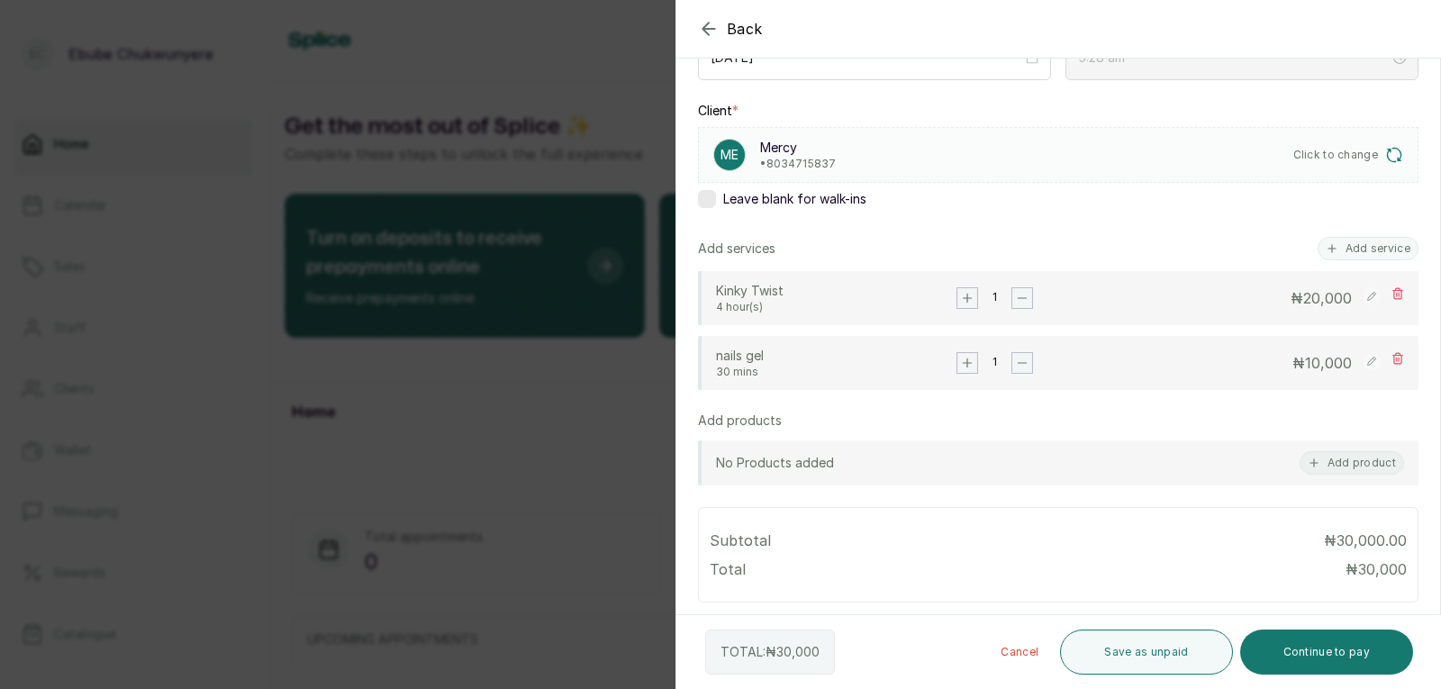
scroll to position [183, 0]
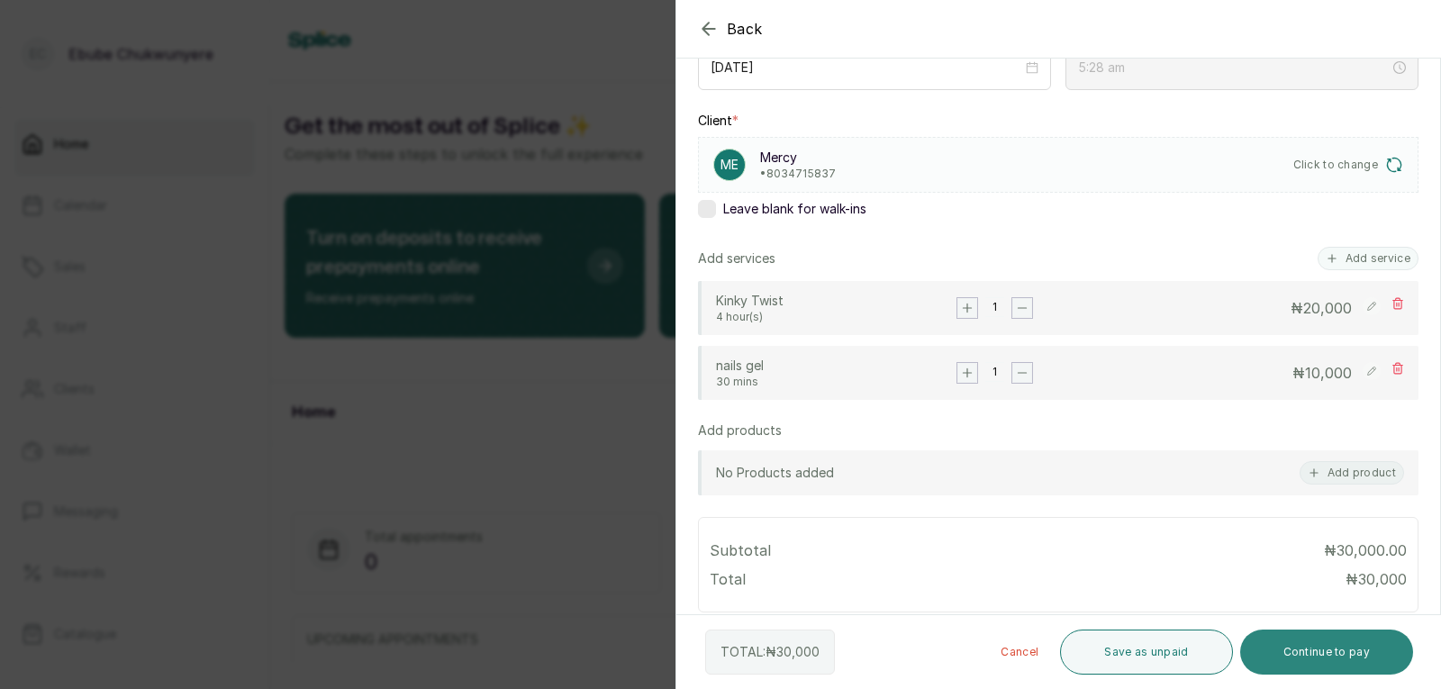
click at [1279, 643] on button "Continue to pay" at bounding box center [1327, 651] width 174 height 45
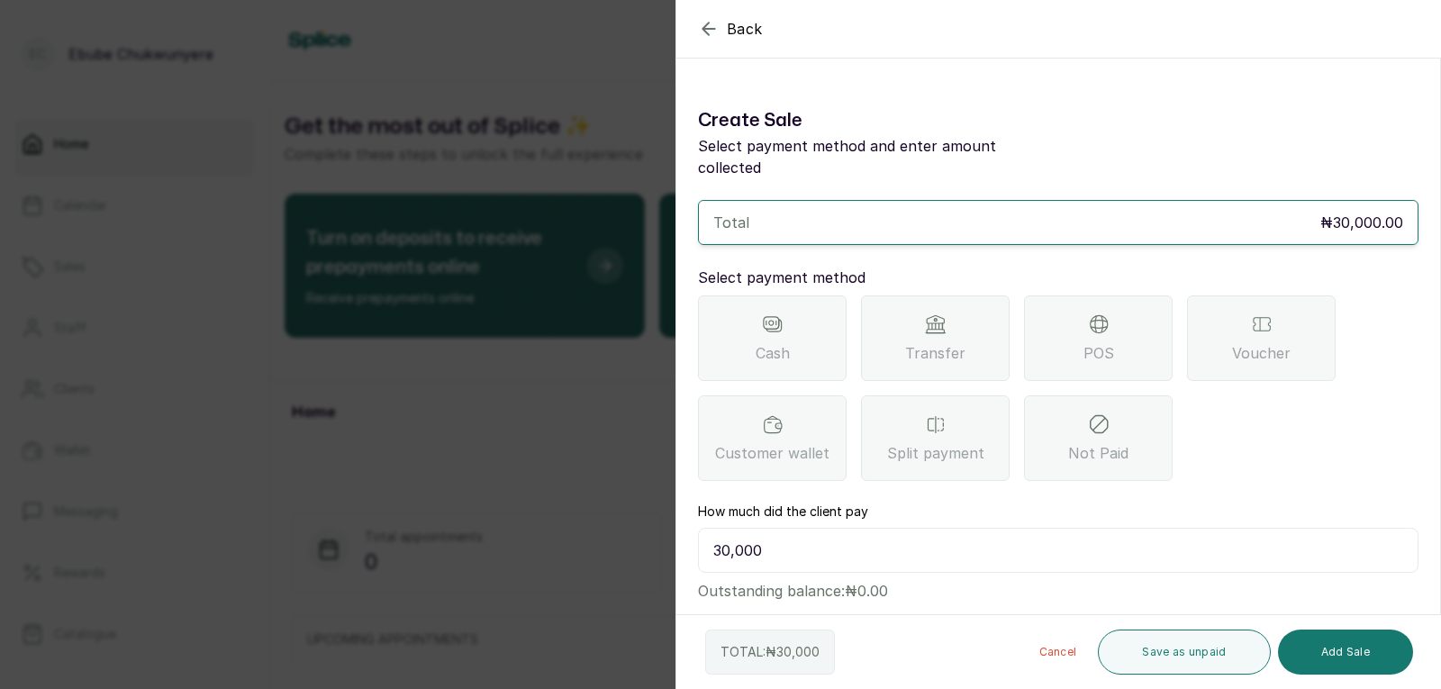
scroll to position [0, 0]
click at [1093, 345] on span "POS" at bounding box center [1098, 356] width 31 height 22
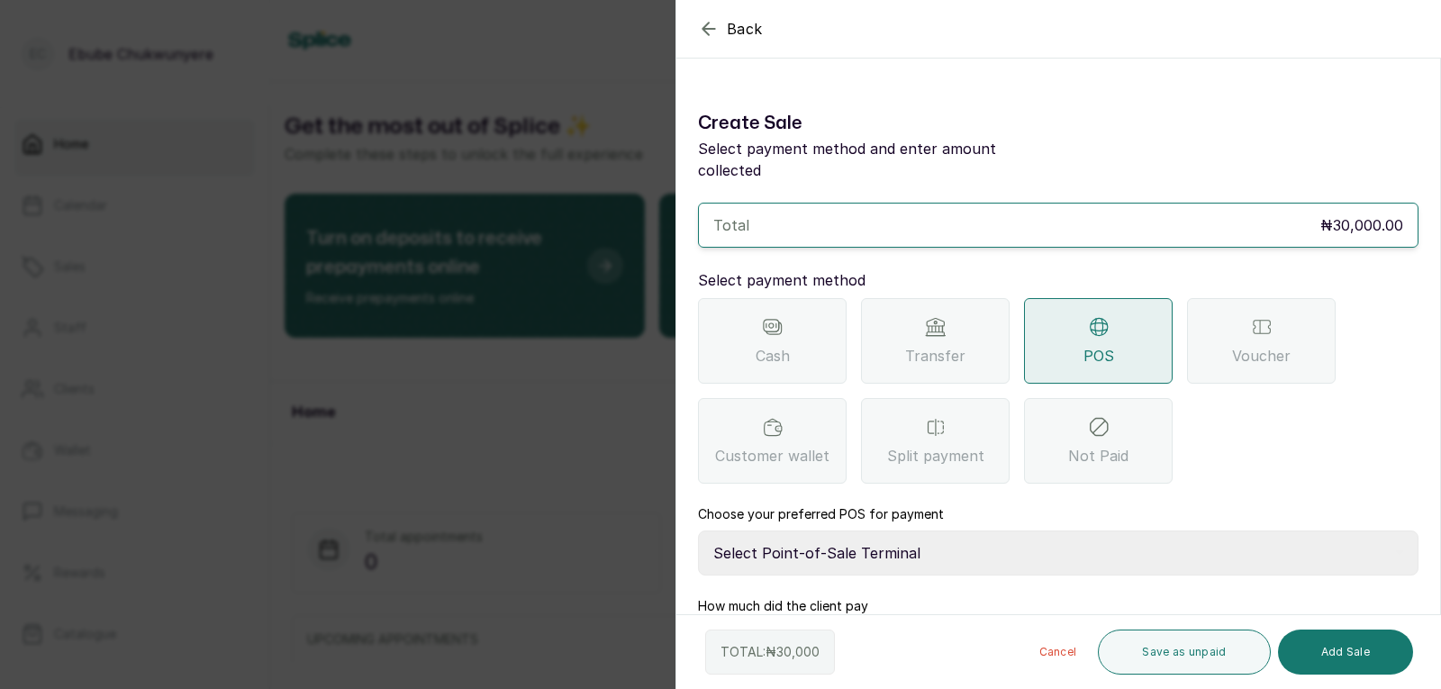
click at [1068, 530] on select "Select Point-of-Sale Terminal FCMB - POS First City Monument Bank Providus - PO…" at bounding box center [1058, 552] width 720 height 45
select select "133a8d4d-32b1-4887-a08a-4f41e0a00e9f"
click at [698, 530] on select "Select Point-of-Sale Terminal FCMB - POS First City Monument Bank Providus - PO…" at bounding box center [1058, 552] width 720 height 45
click at [1341, 641] on button "Add Sale" at bounding box center [1345, 651] width 135 height 45
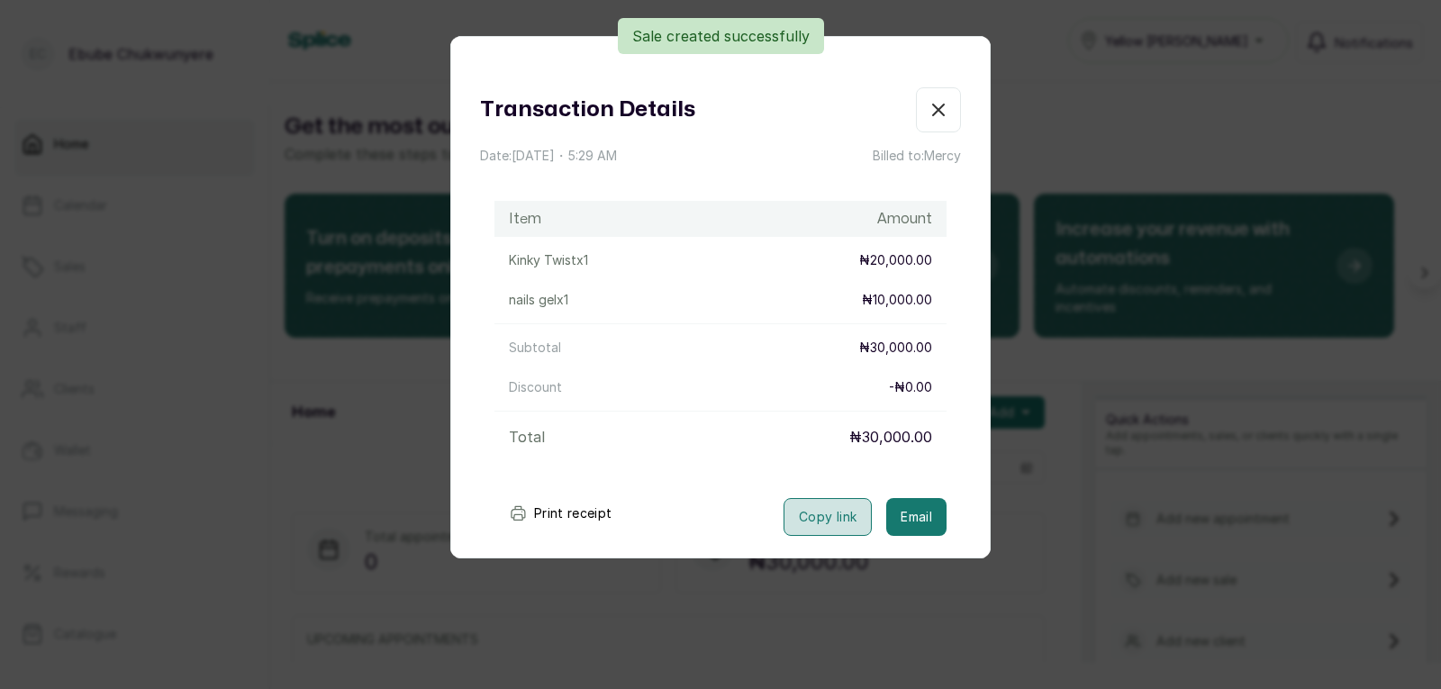
click at [800, 520] on button "Copy link" at bounding box center [827, 517] width 88 height 38
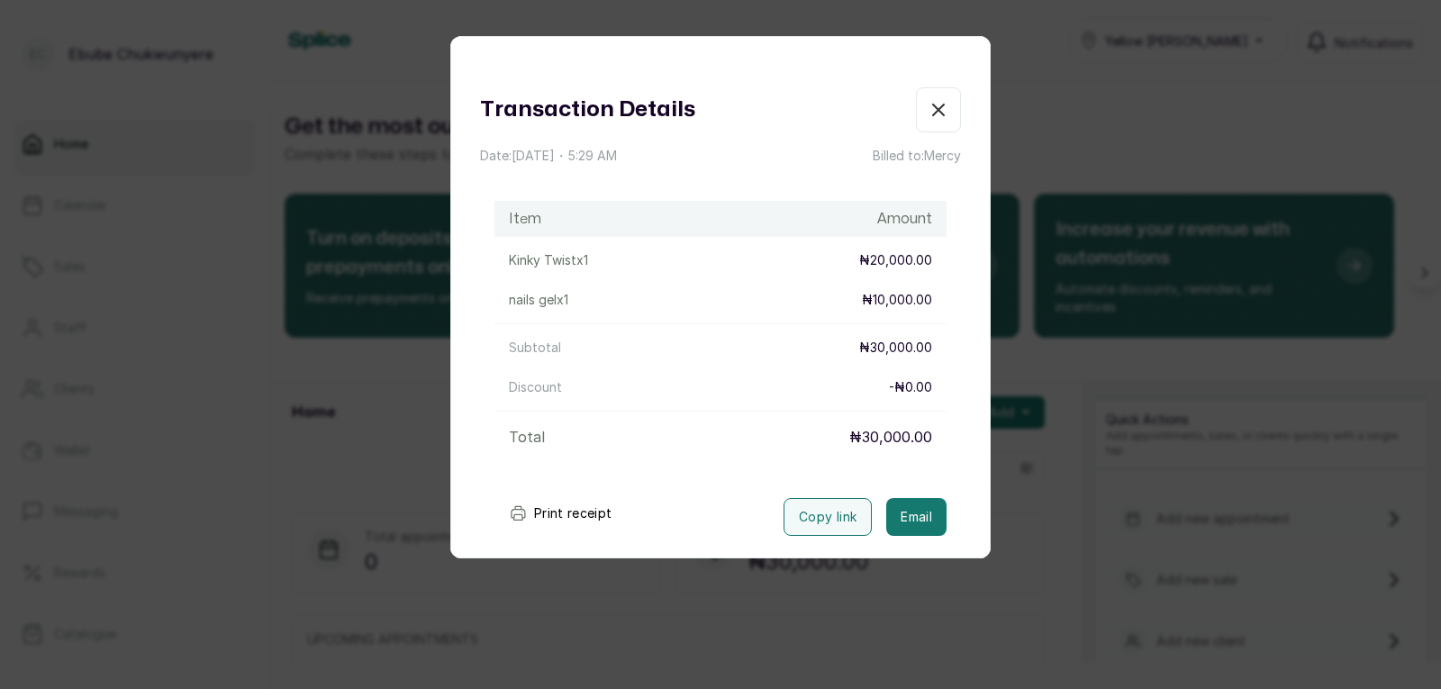
click at [927, 105] on icon "button" at bounding box center [938, 110] width 22 height 22
